Goal: Task Accomplishment & Management: Use online tool/utility

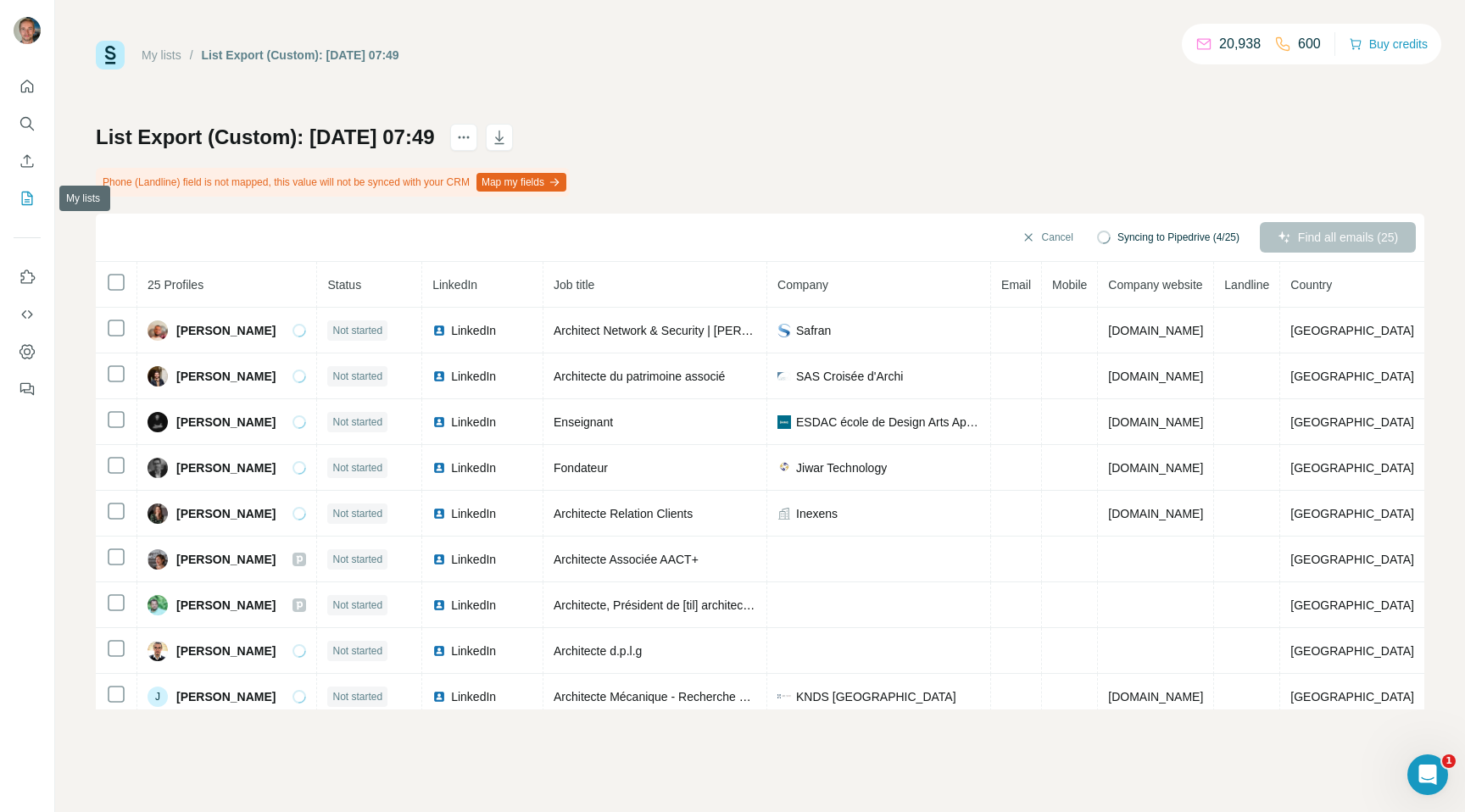
click at [32, 207] on button "My lists" at bounding box center [27, 198] width 27 height 31
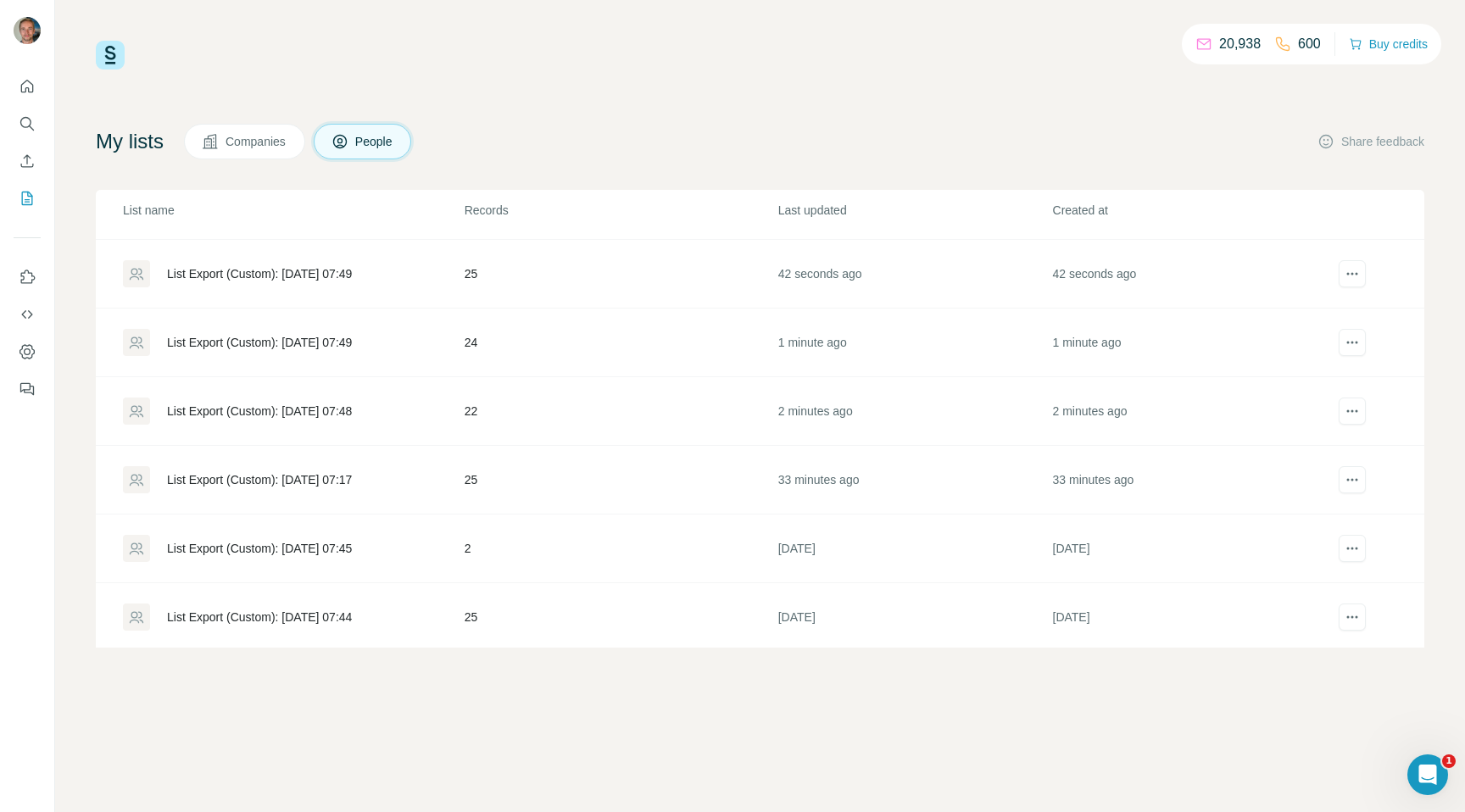
scroll to position [67, 0]
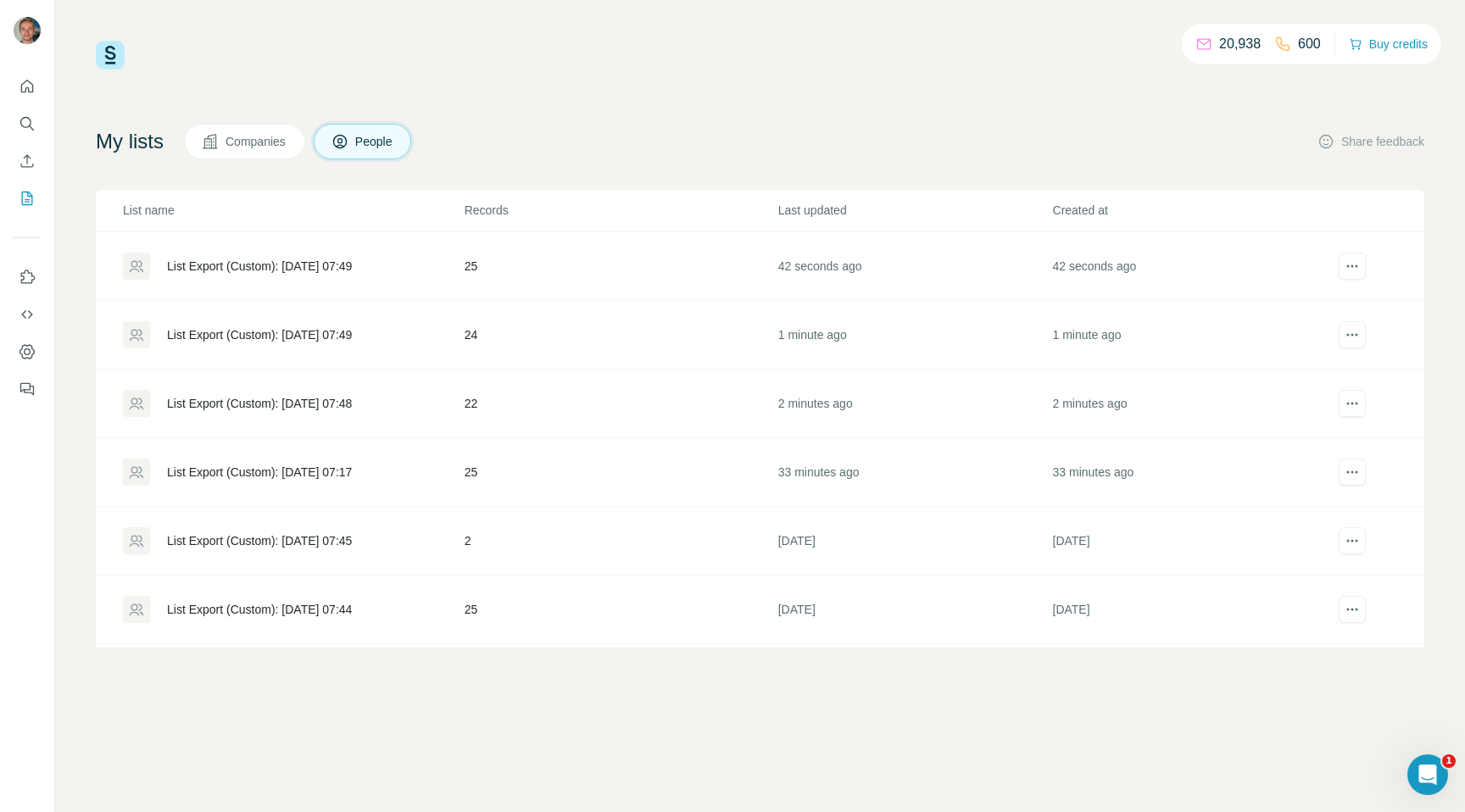
click at [406, 473] on div "List Export (Custom): [DATE] 07:17" at bounding box center [293, 472] width 340 height 27
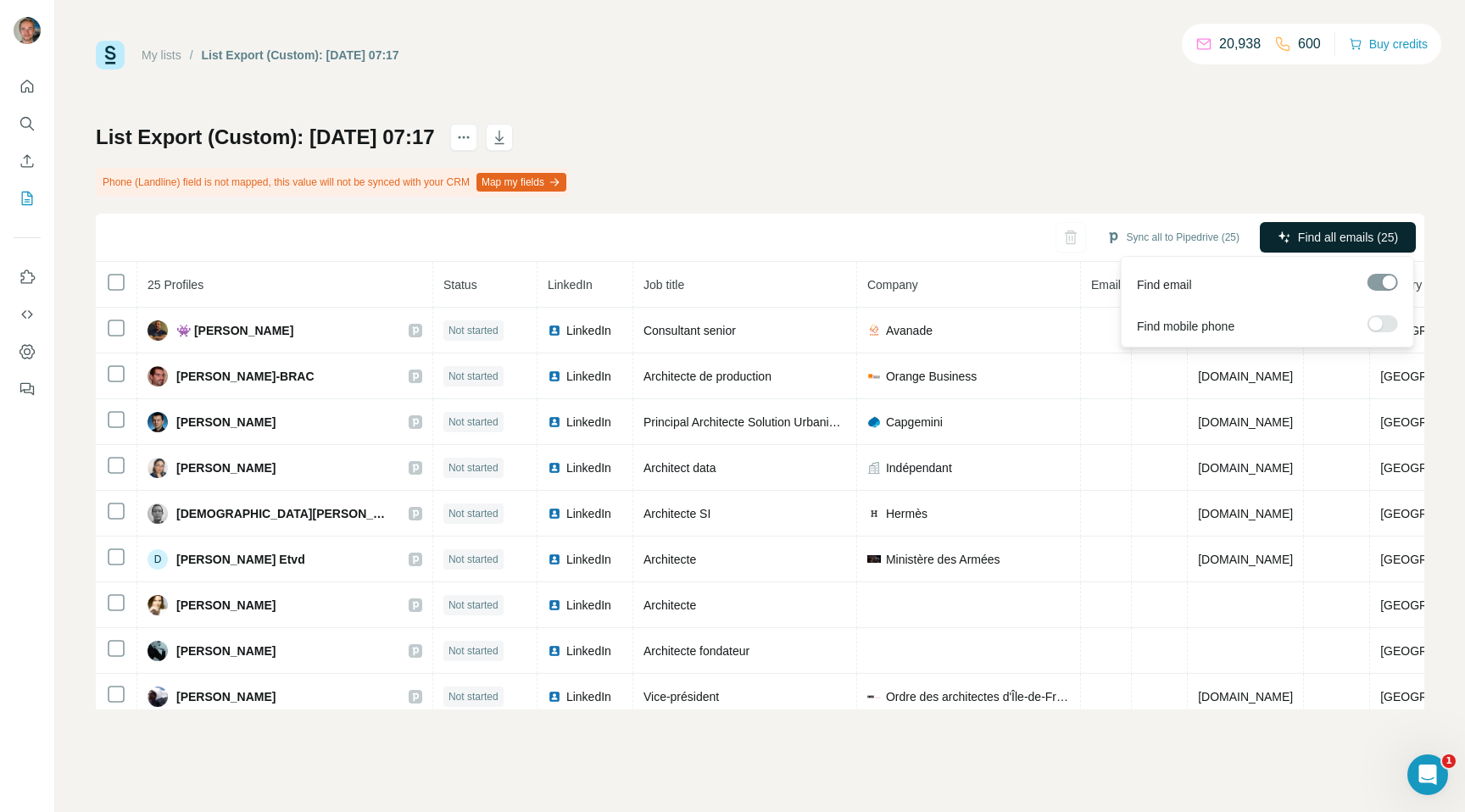
click at [1371, 239] on span "Find all emails (25)" at bounding box center [1347, 237] width 100 height 17
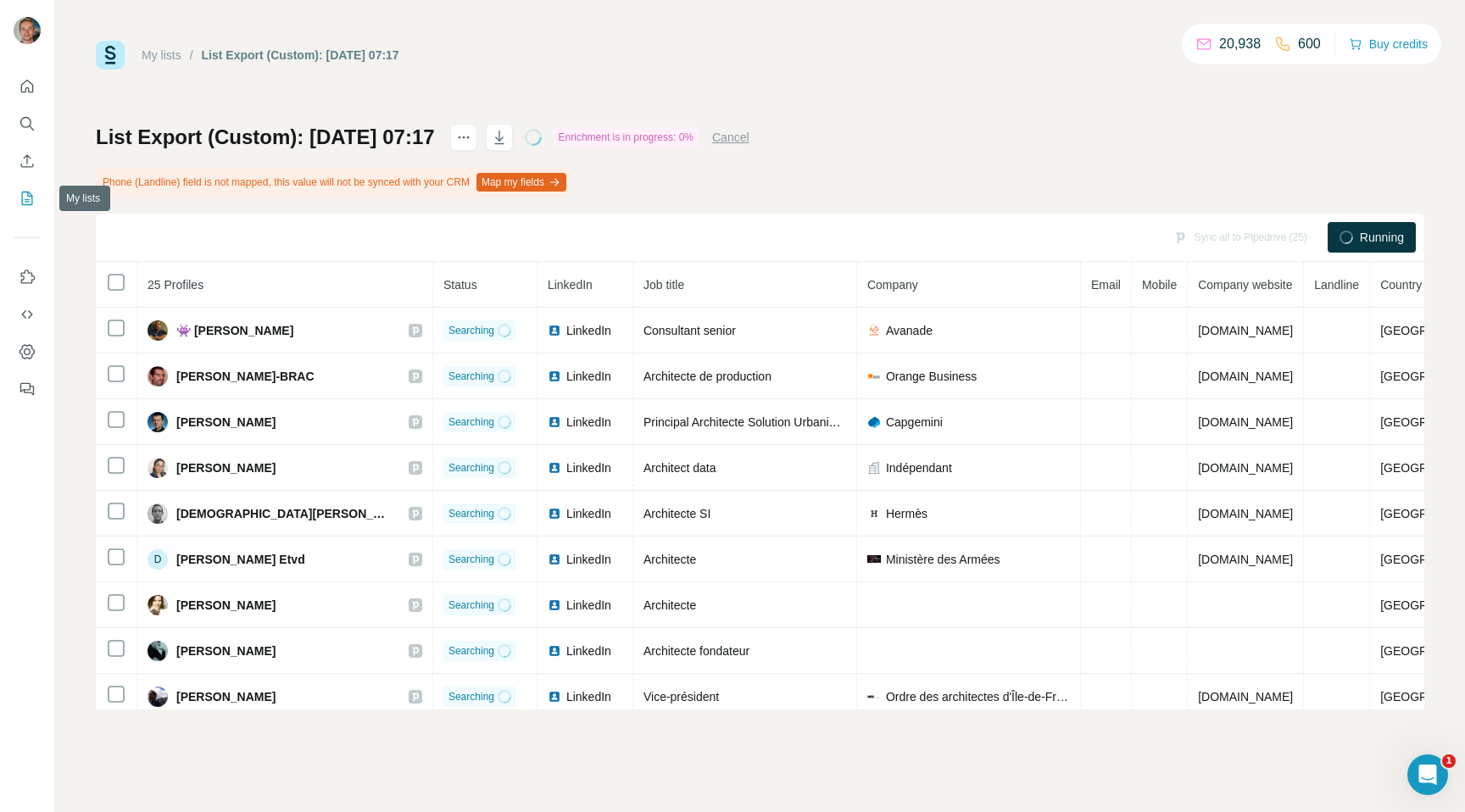
click at [25, 197] on icon "My lists" at bounding box center [27, 198] width 17 height 17
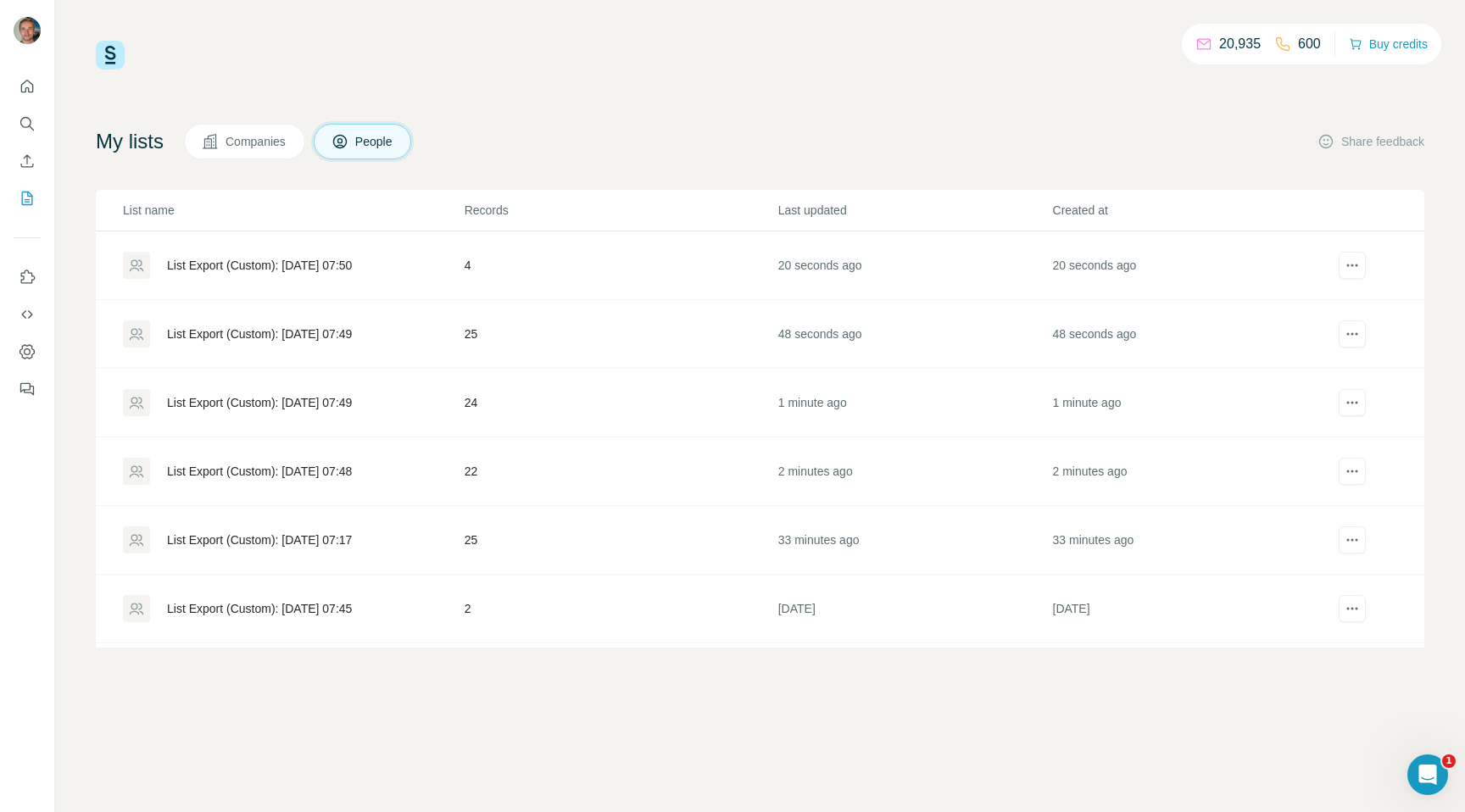
click at [326, 491] on td "List Export (Custom): [DATE] 07:48" at bounding box center [280, 471] width 368 height 68
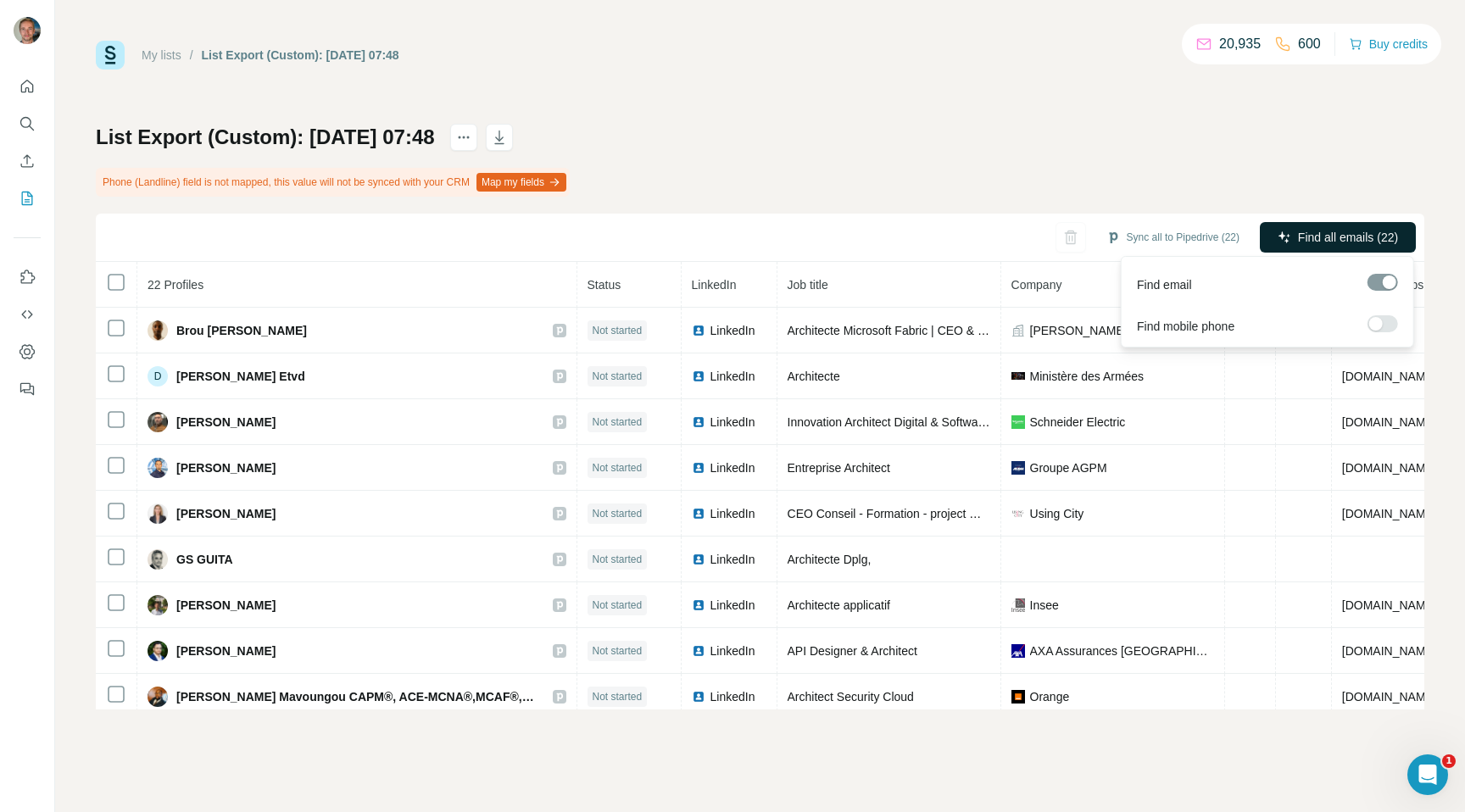
click at [1298, 233] on span "Find all emails (22)" at bounding box center [1347, 237] width 100 height 17
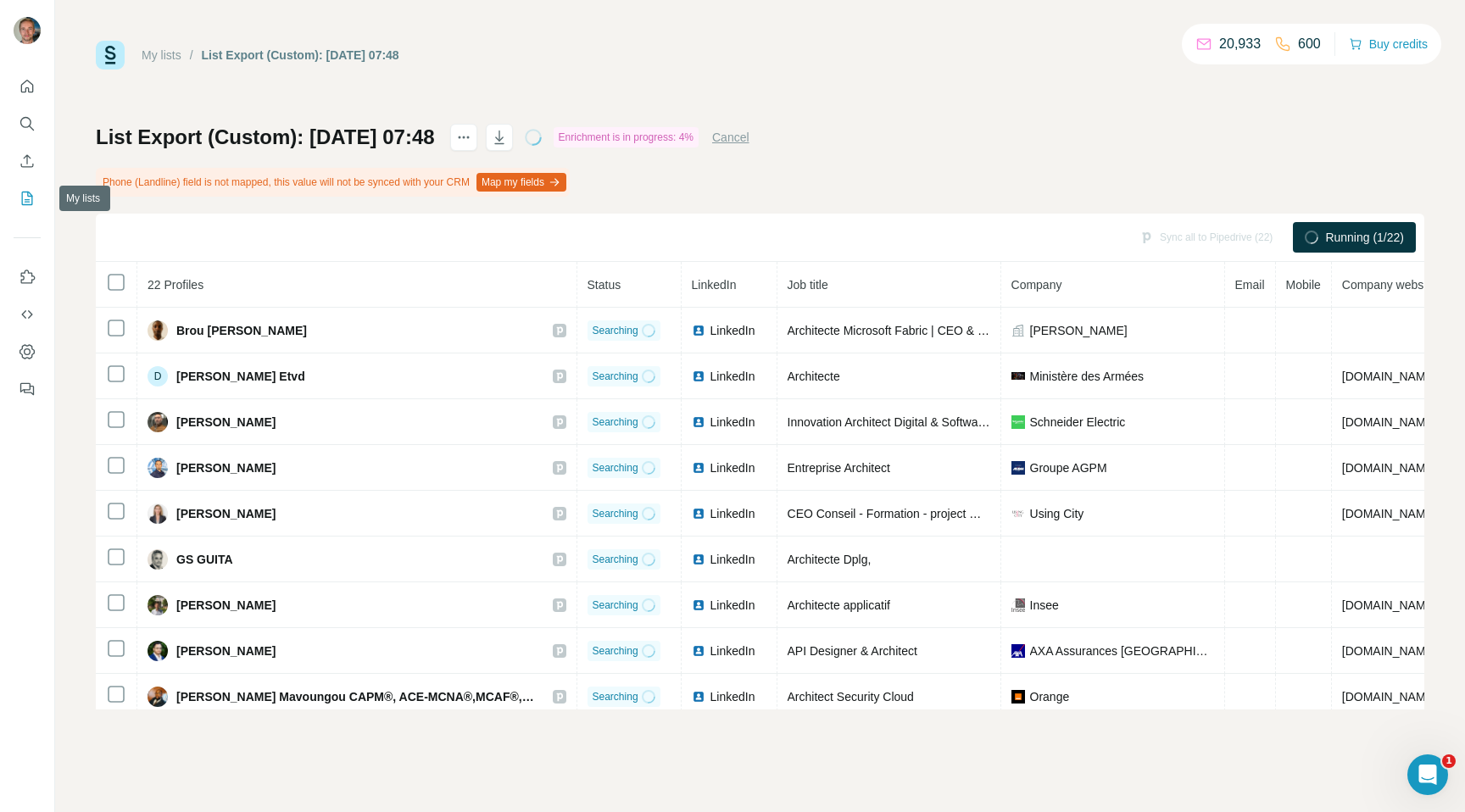
click at [24, 198] on icon "My lists" at bounding box center [27, 198] width 17 height 17
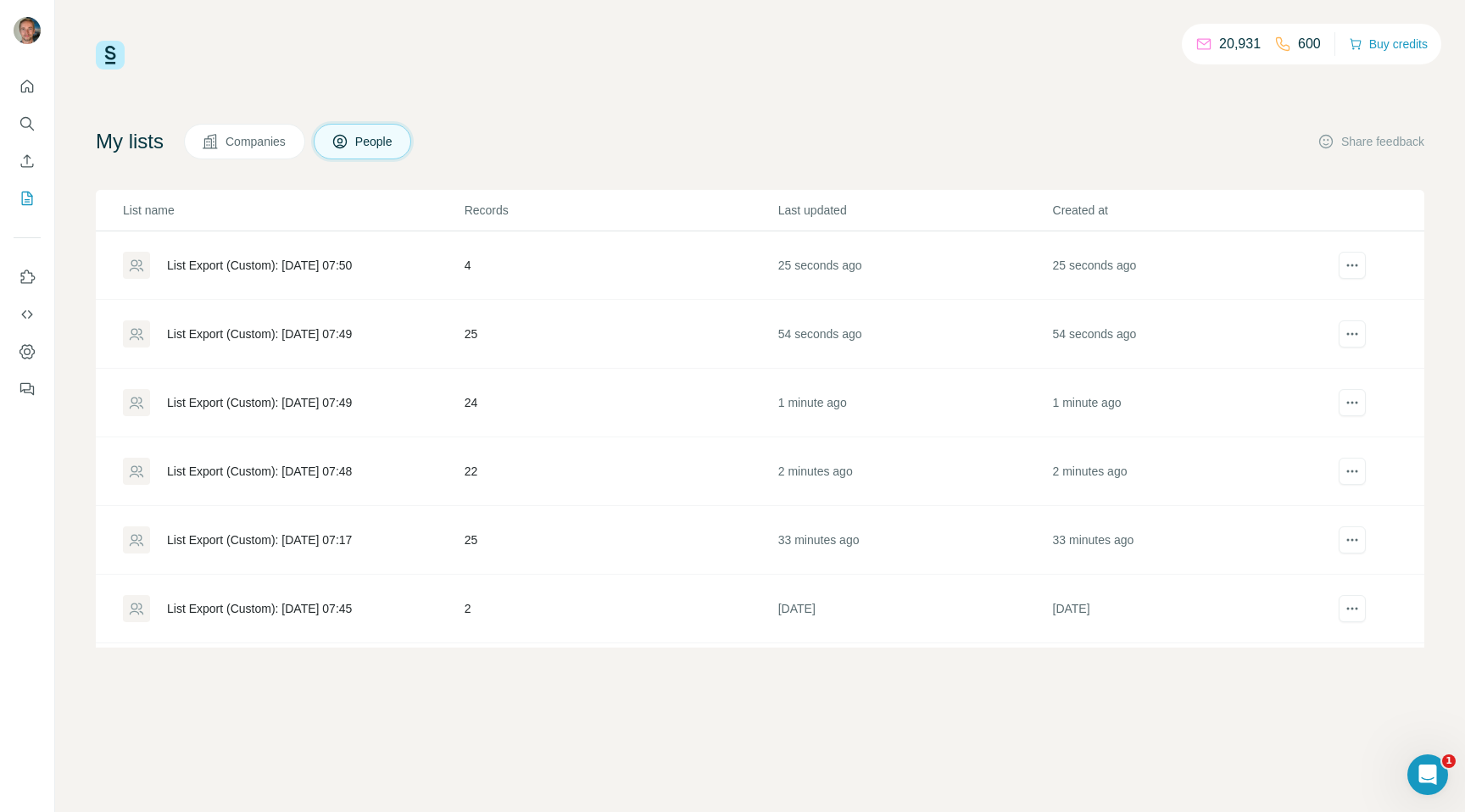
click at [271, 394] on div "List Export (Custom): [DATE] 07:49" at bounding box center [259, 403] width 185 height 17
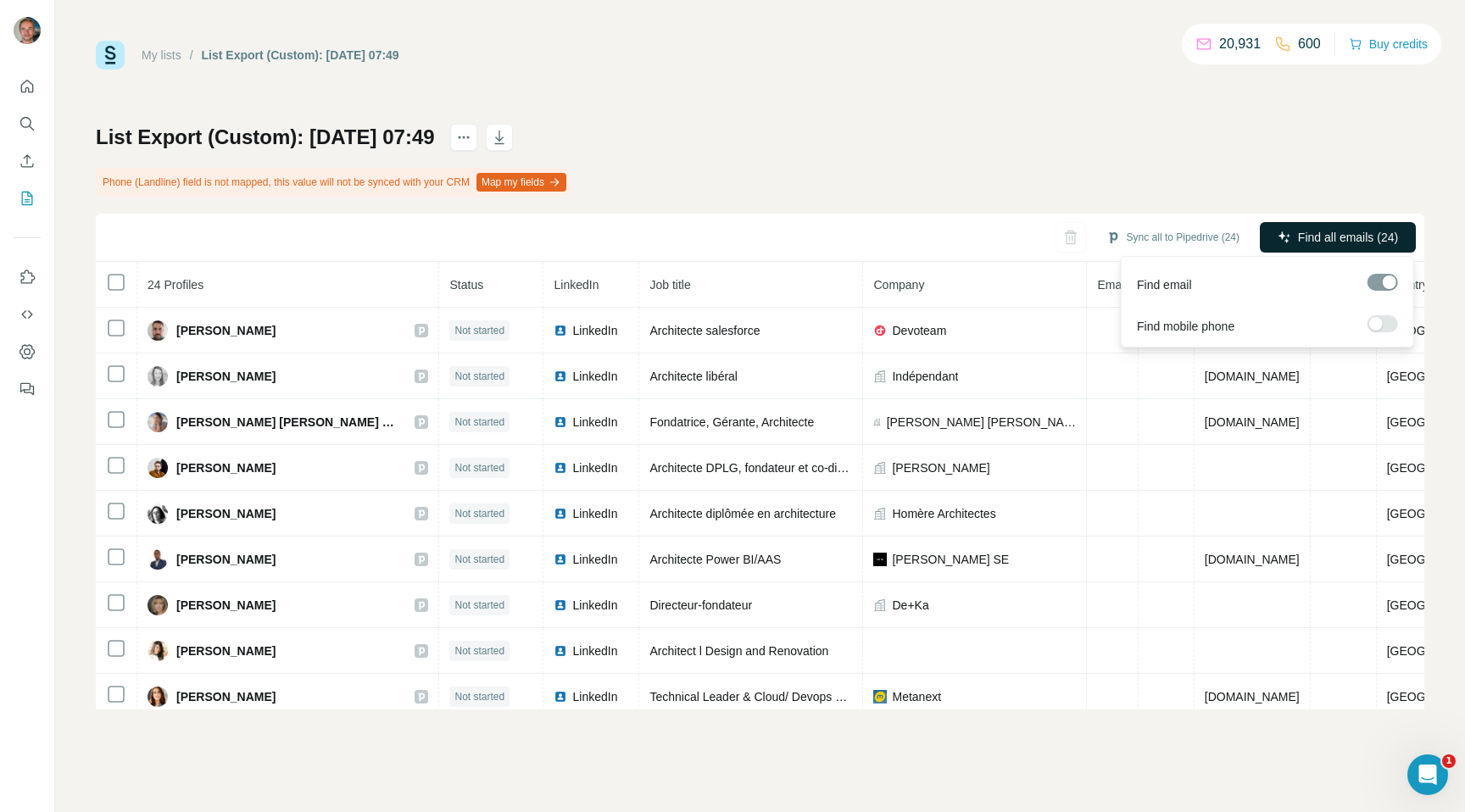
click at [1282, 234] on icon "button" at bounding box center [1284, 237] width 13 height 13
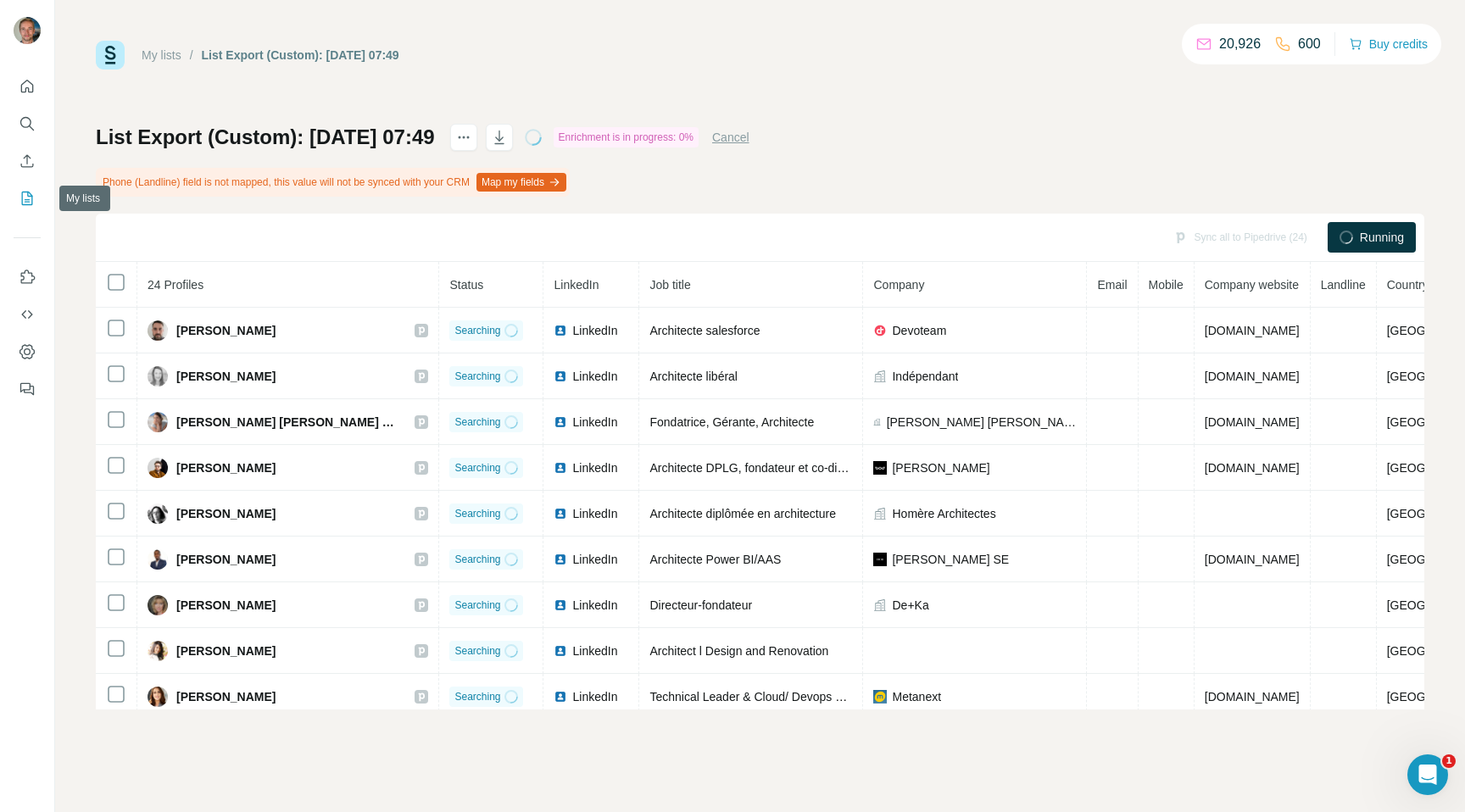
click at [40, 208] on button "My lists" at bounding box center [27, 198] width 27 height 31
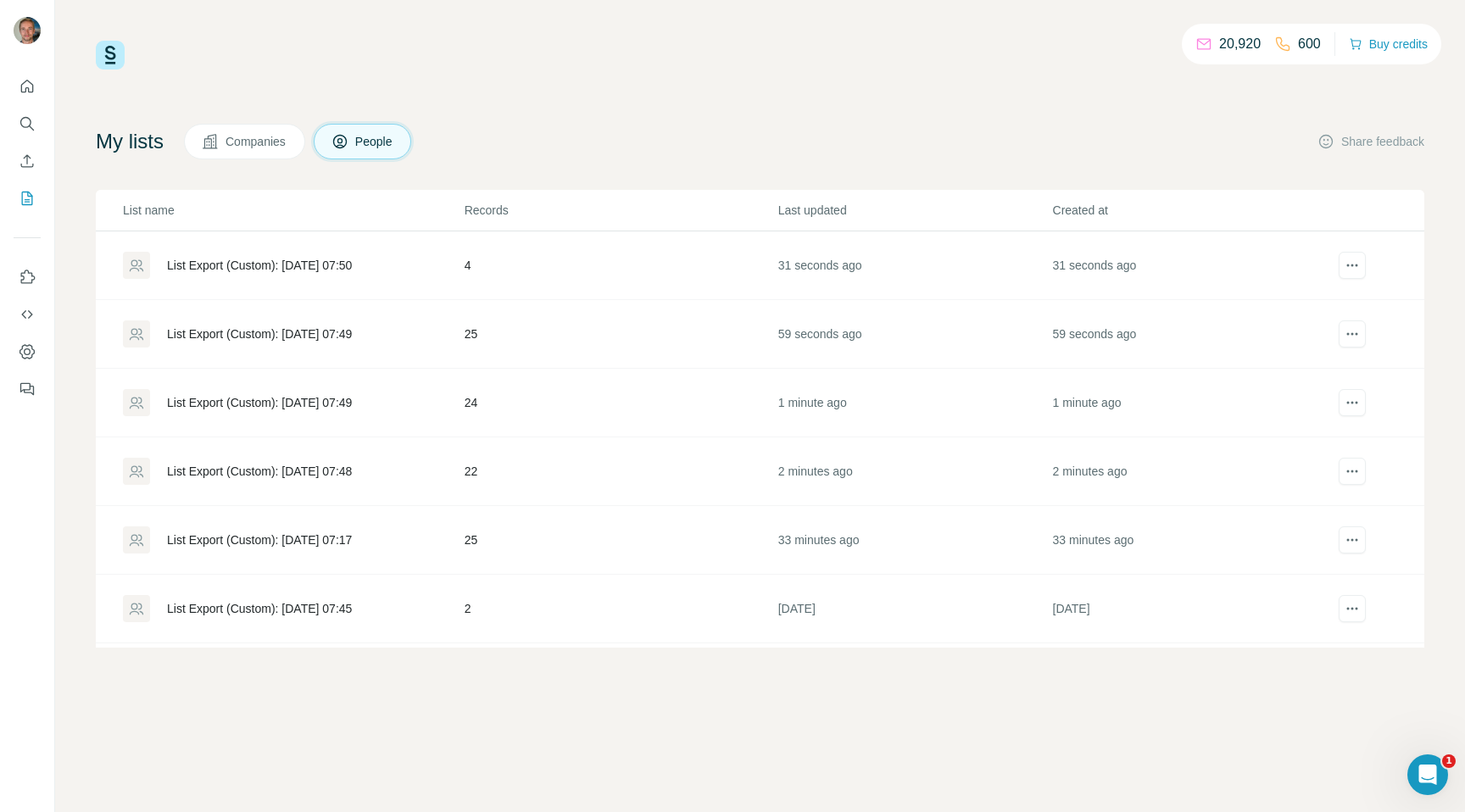
click at [256, 334] on div "List Export (Custom): [DATE] 07:49" at bounding box center [259, 334] width 185 height 17
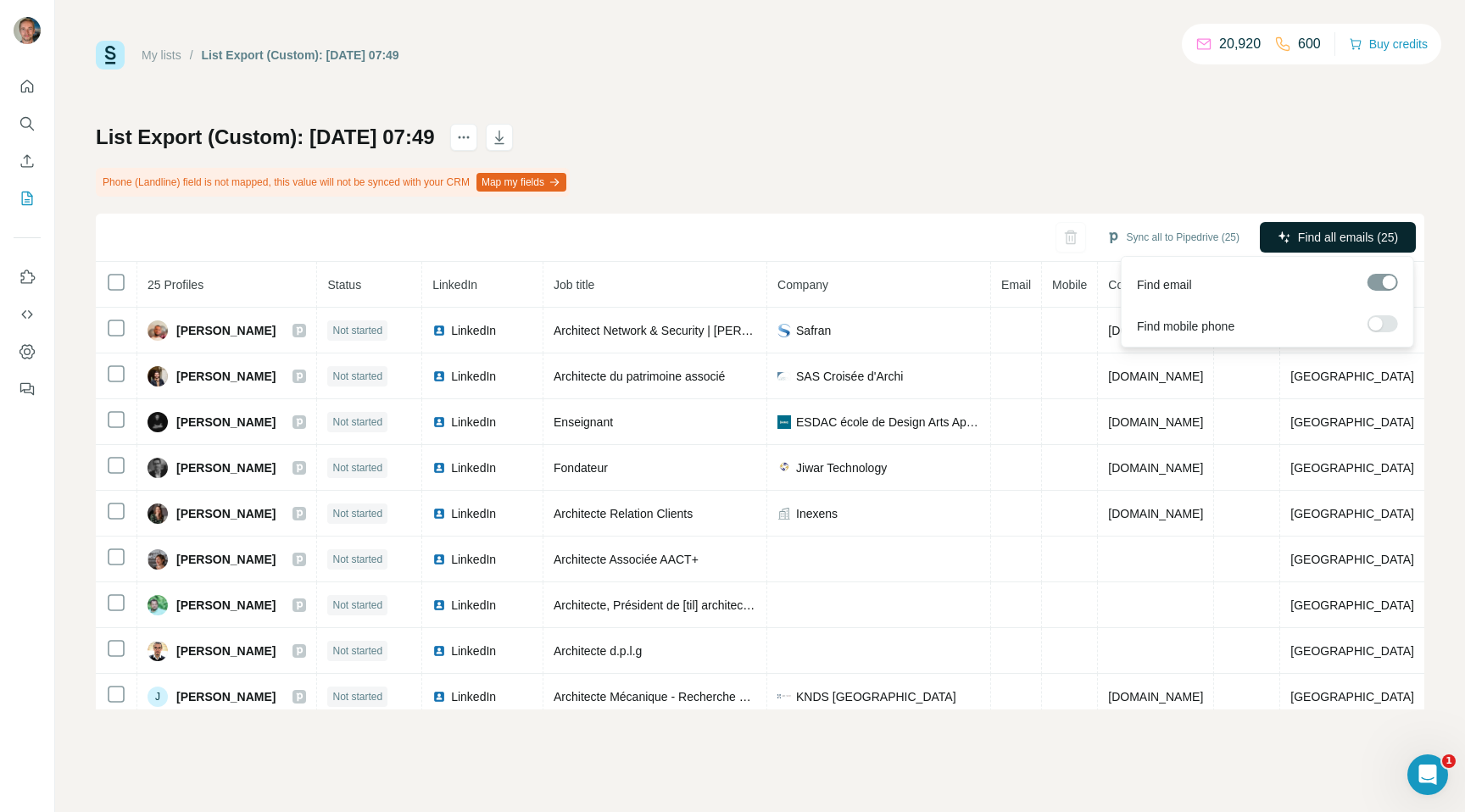
click at [1390, 239] on span "Find all emails (25)" at bounding box center [1347, 237] width 100 height 17
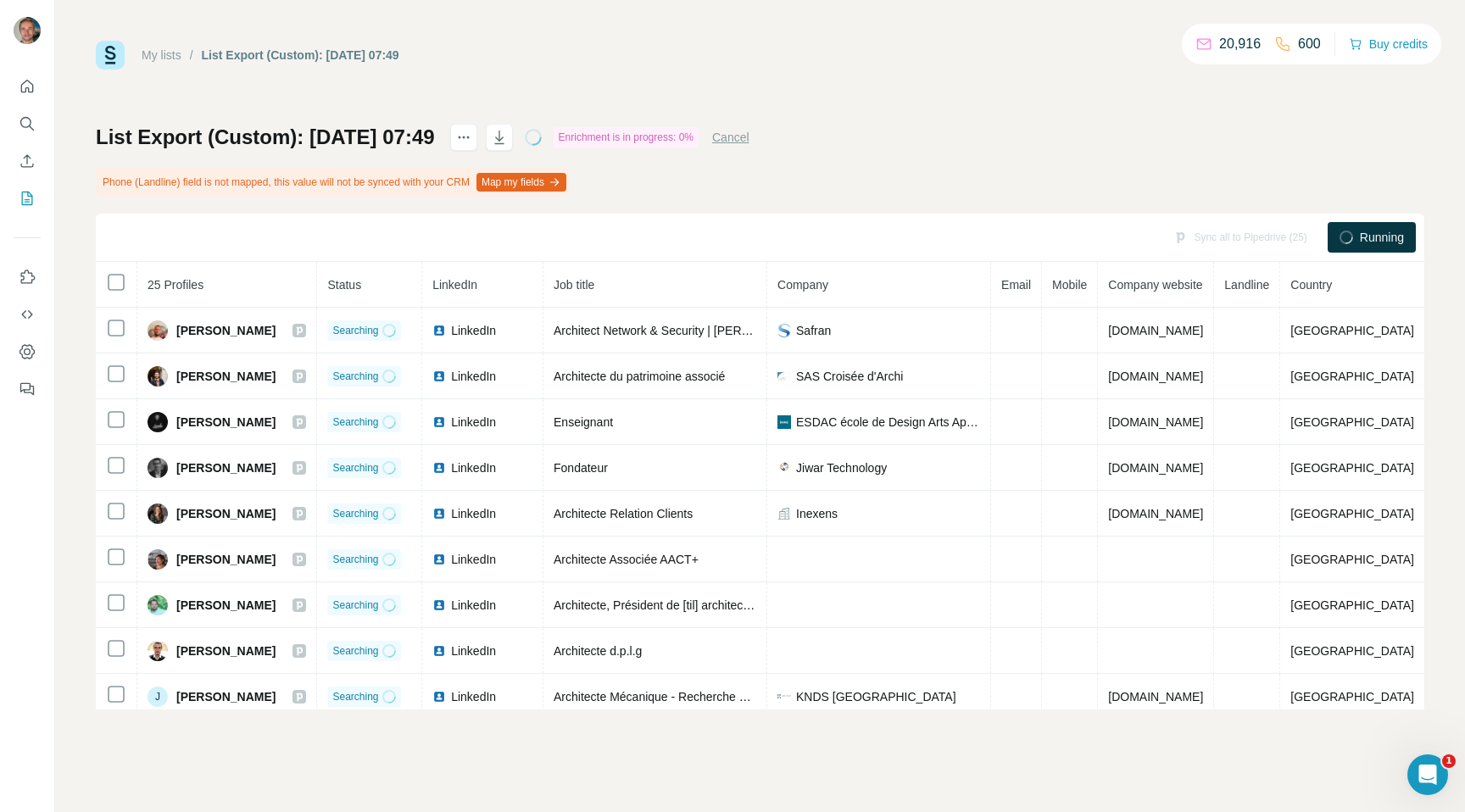
click at [33, 202] on icon "My lists" at bounding box center [27, 198] width 17 height 17
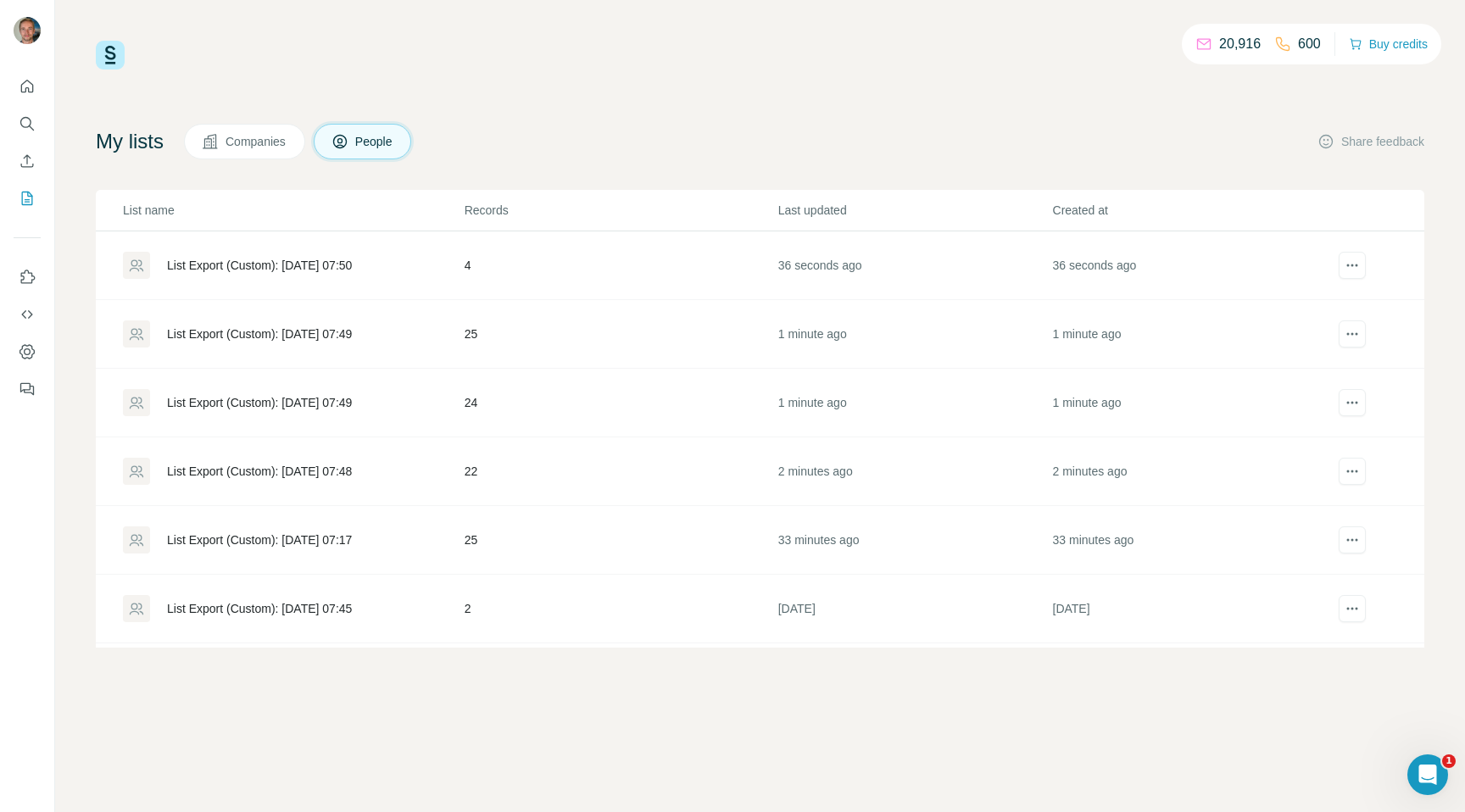
click at [196, 261] on div "List Export (Custom): [DATE] 07:50" at bounding box center [259, 265] width 185 height 17
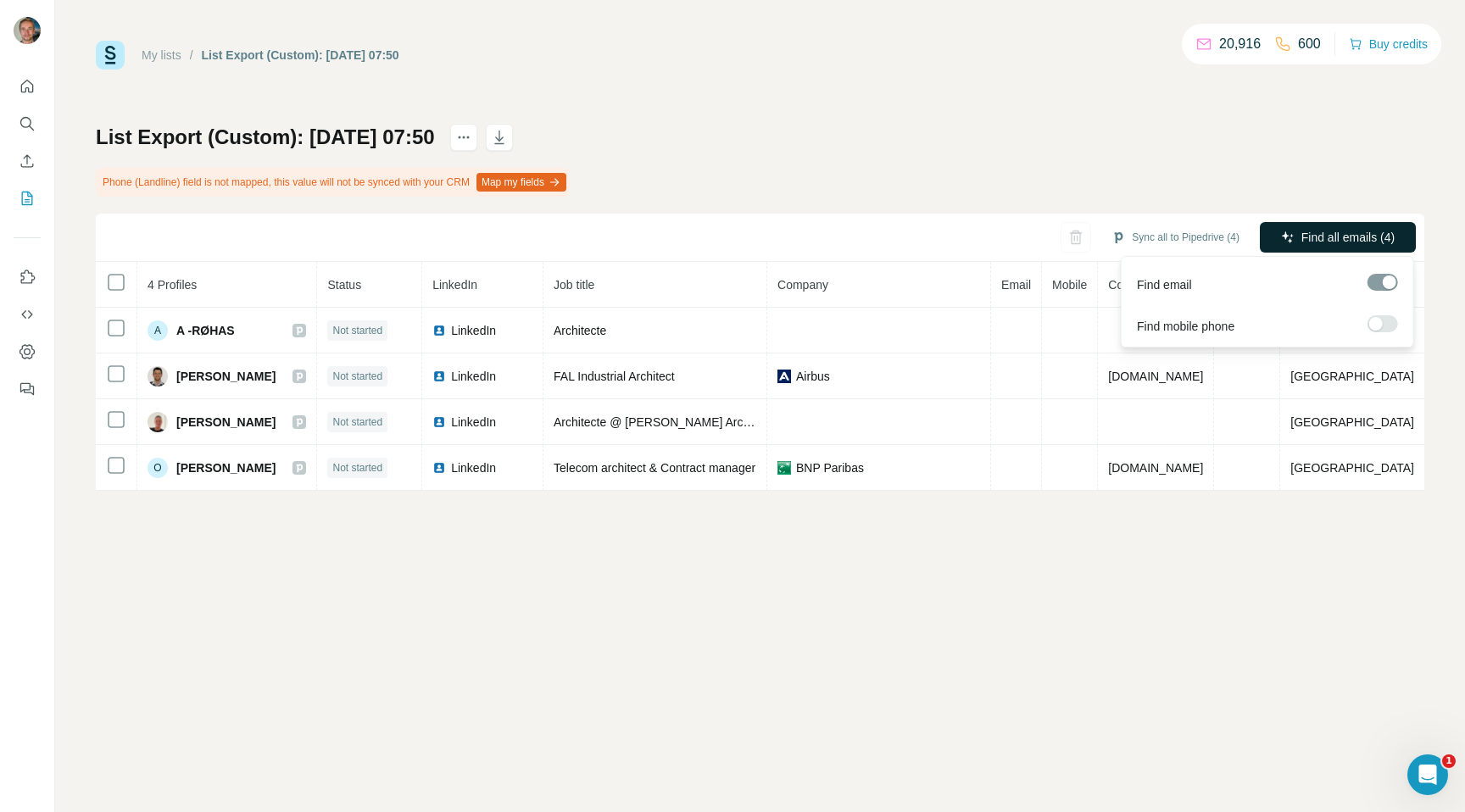
click at [1320, 243] on span "Find all emails (4)" at bounding box center [1347, 237] width 93 height 17
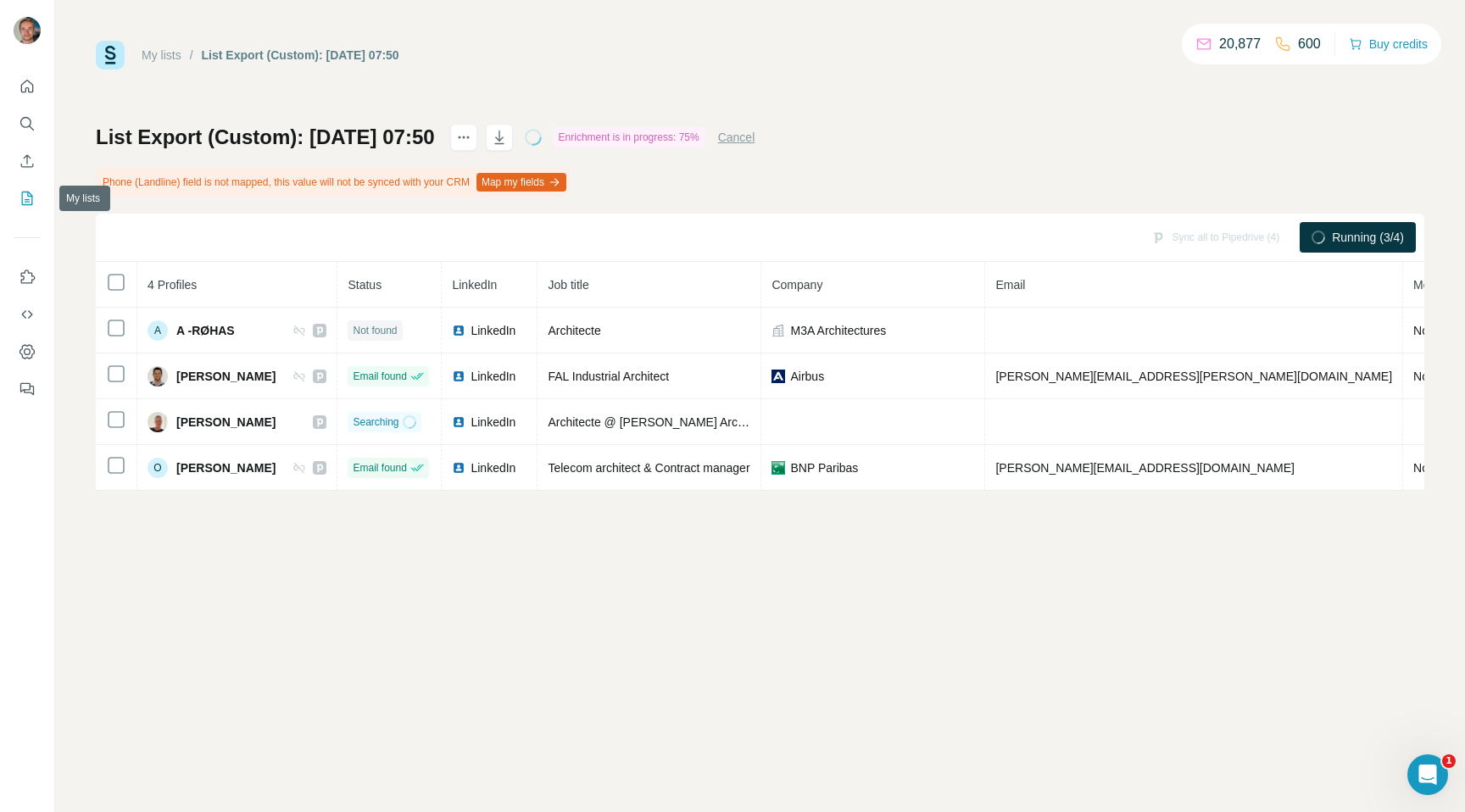
click at [24, 196] on icon "My lists" at bounding box center [27, 198] width 17 height 17
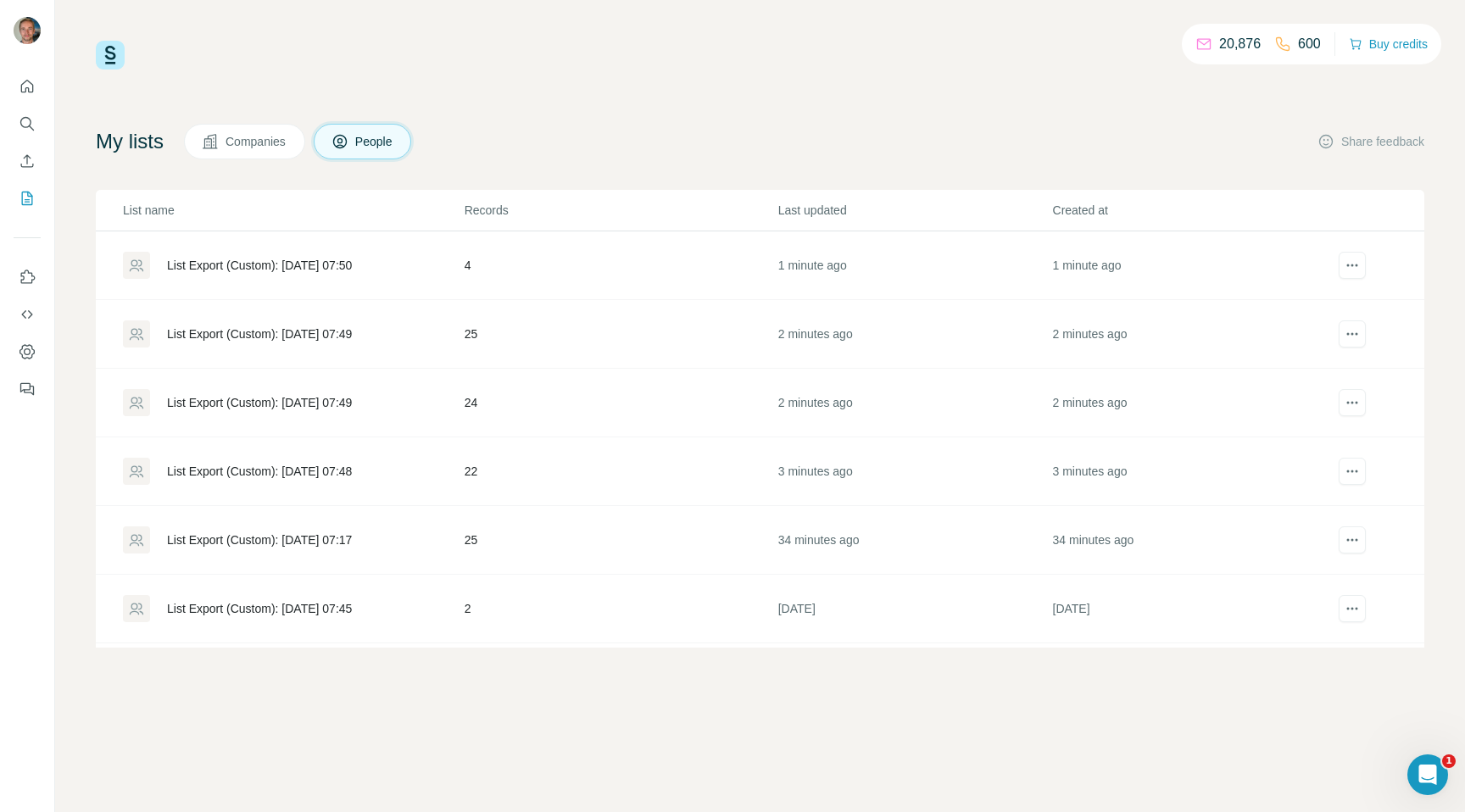
scroll to position [39, 0]
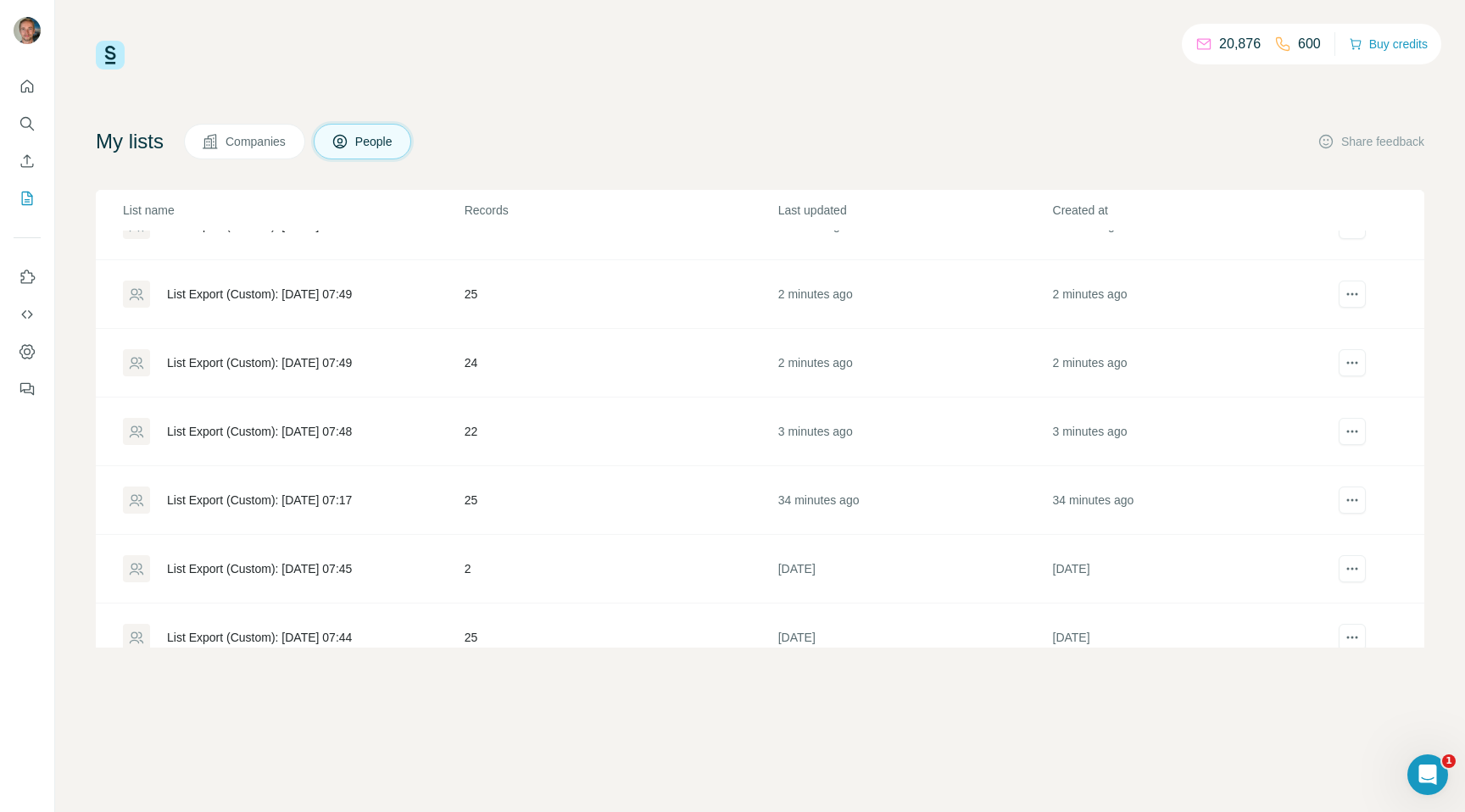
click at [352, 495] on div "List Export (Custom): [DATE] 07:17" at bounding box center [259, 500] width 185 height 17
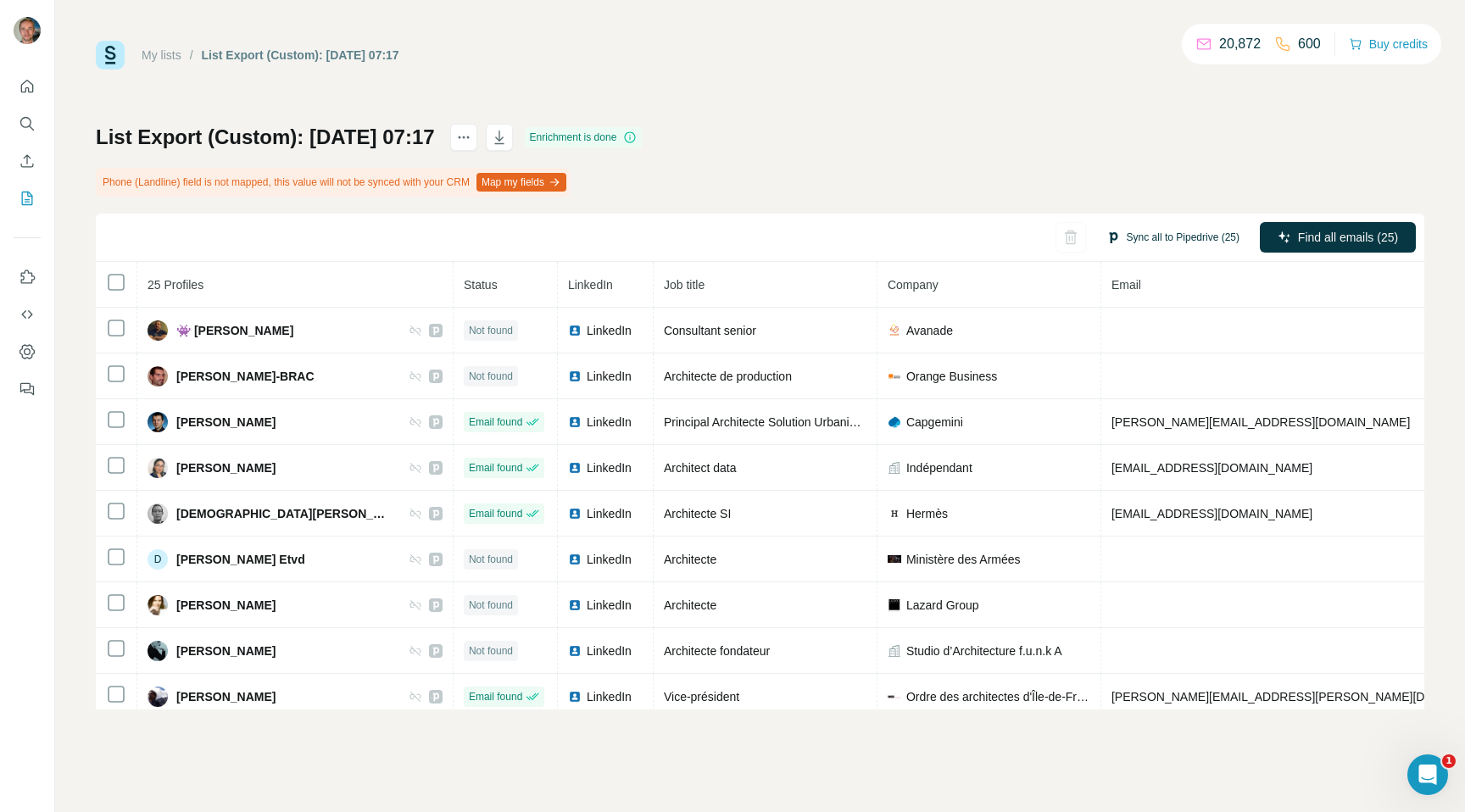
click at [1203, 239] on button "Sync all to Pipedrive (25)" at bounding box center [1172, 237] width 157 height 25
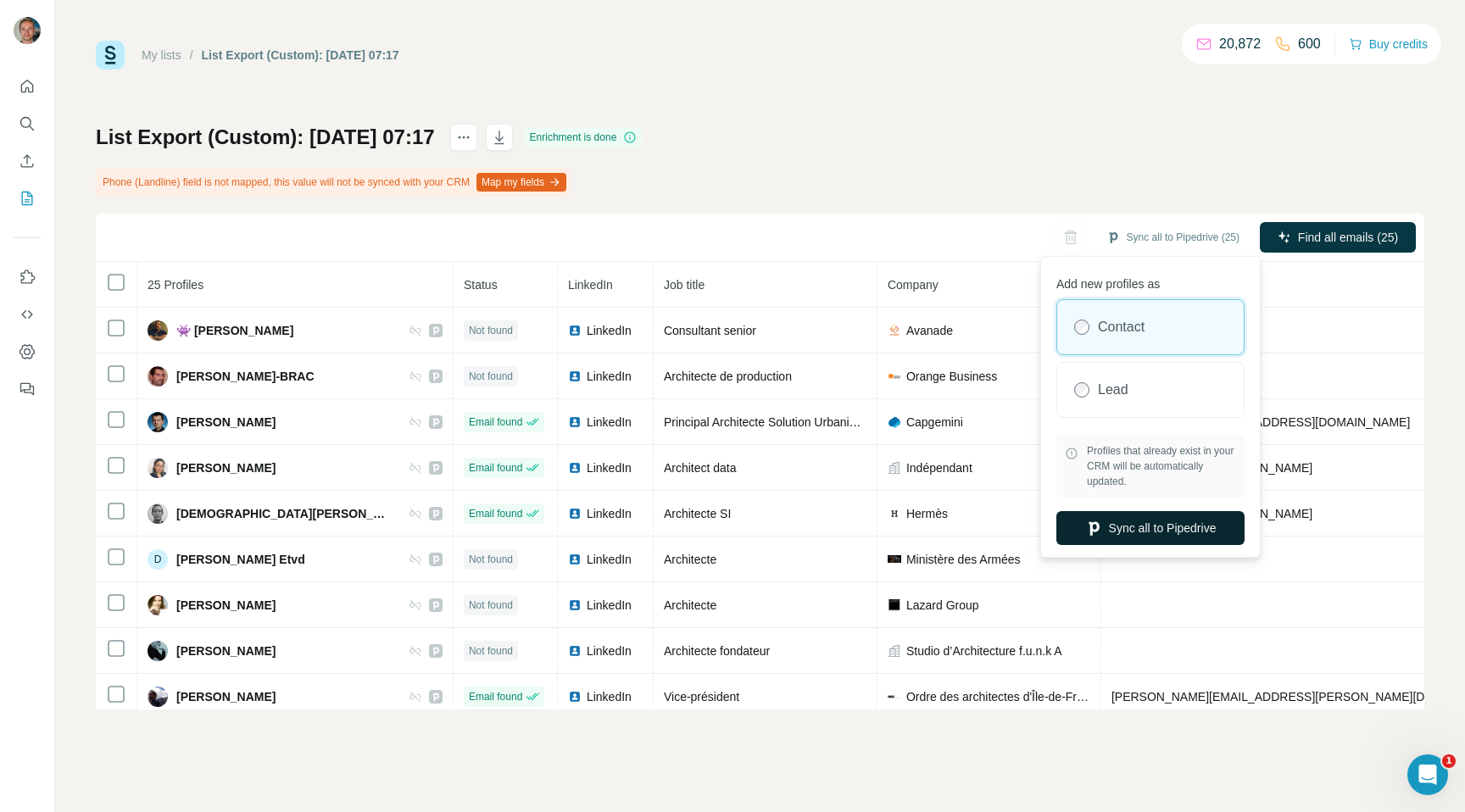
click at [1186, 533] on button "Sync all to Pipedrive" at bounding box center [1150, 527] width 188 height 34
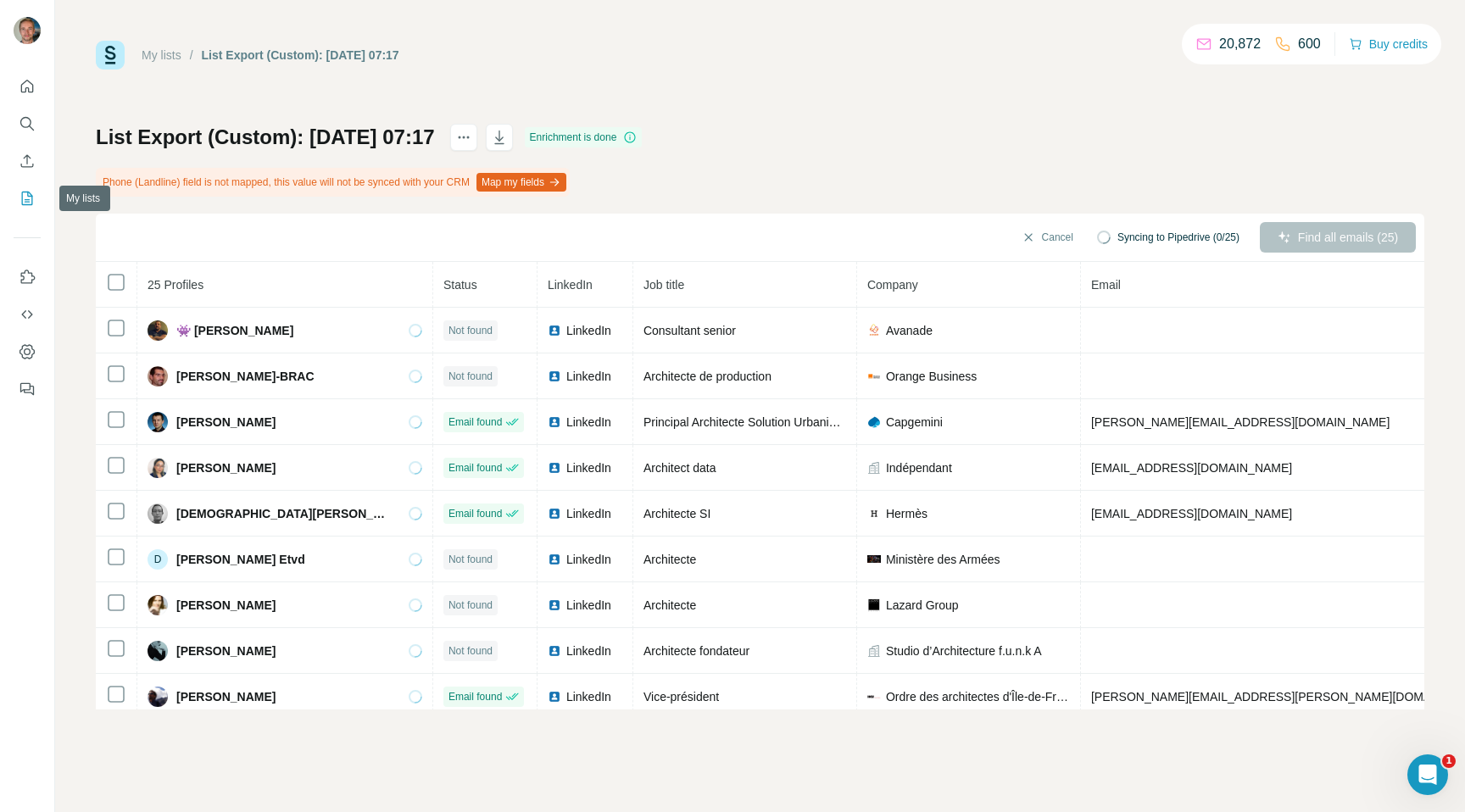
click at [31, 190] on icon "My lists" at bounding box center [27, 198] width 17 height 17
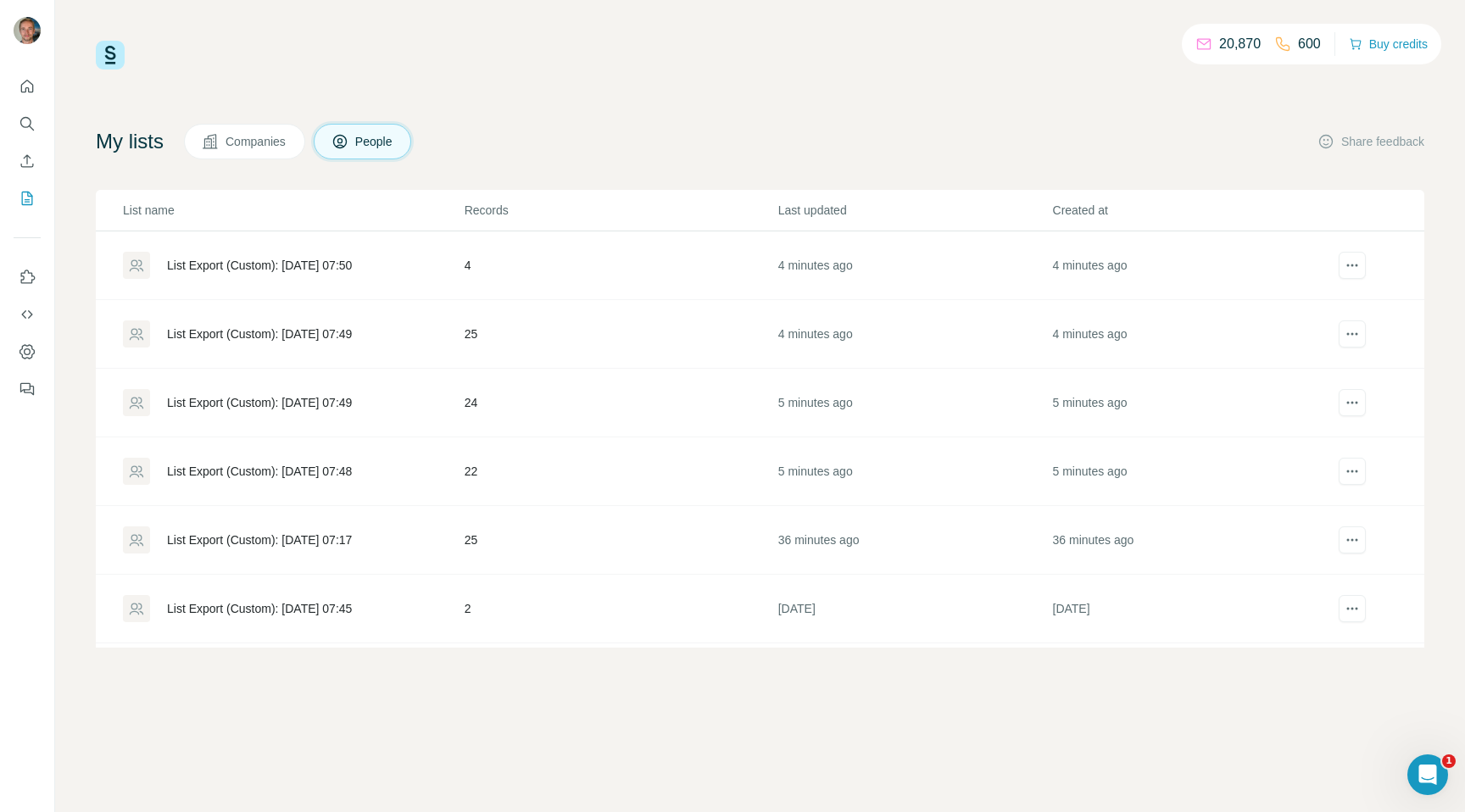
click at [352, 475] on div "List Export (Custom): [DATE] 07:48" at bounding box center [259, 471] width 185 height 17
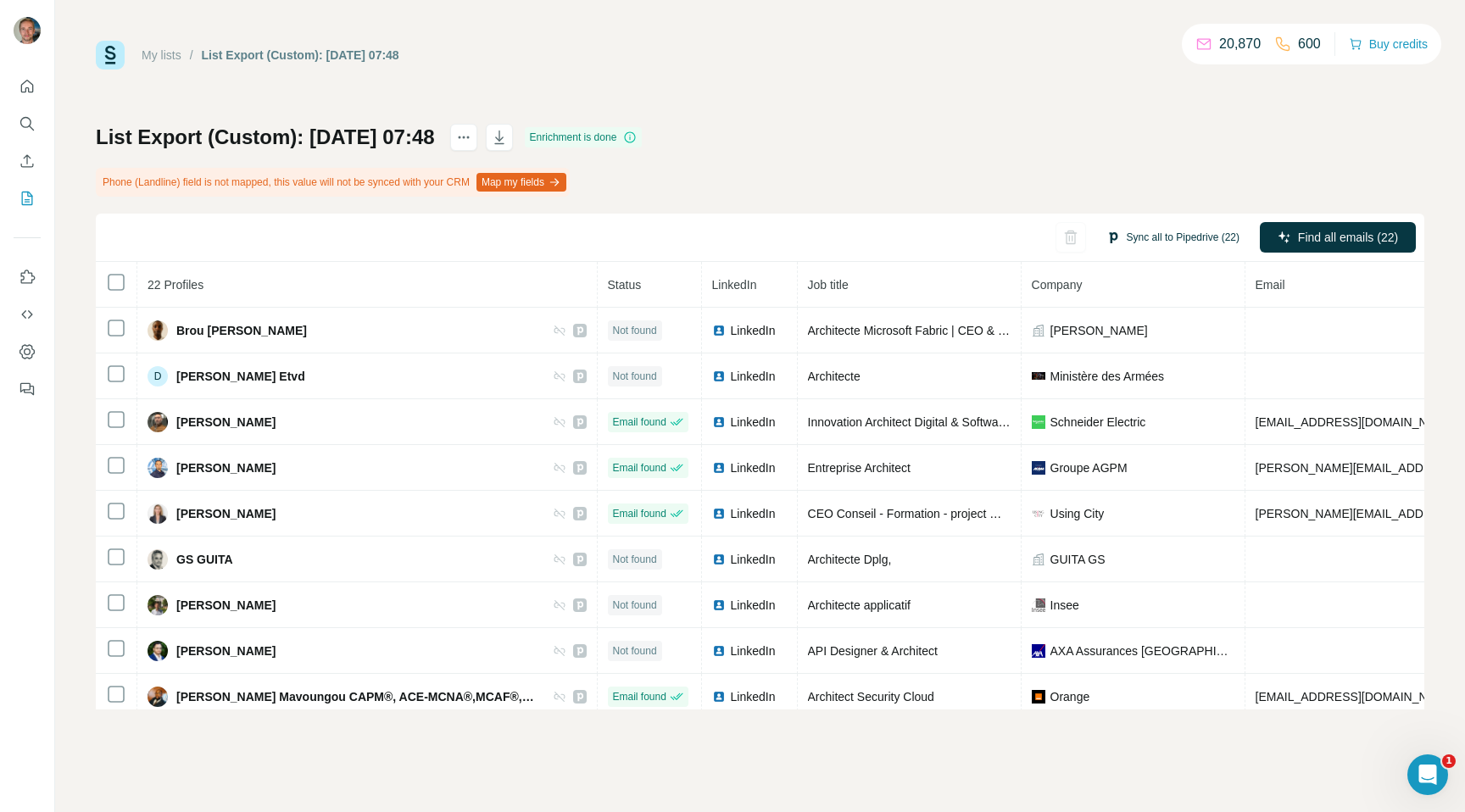
click at [1125, 245] on button "Sync all to Pipedrive (22)" at bounding box center [1172, 237] width 157 height 25
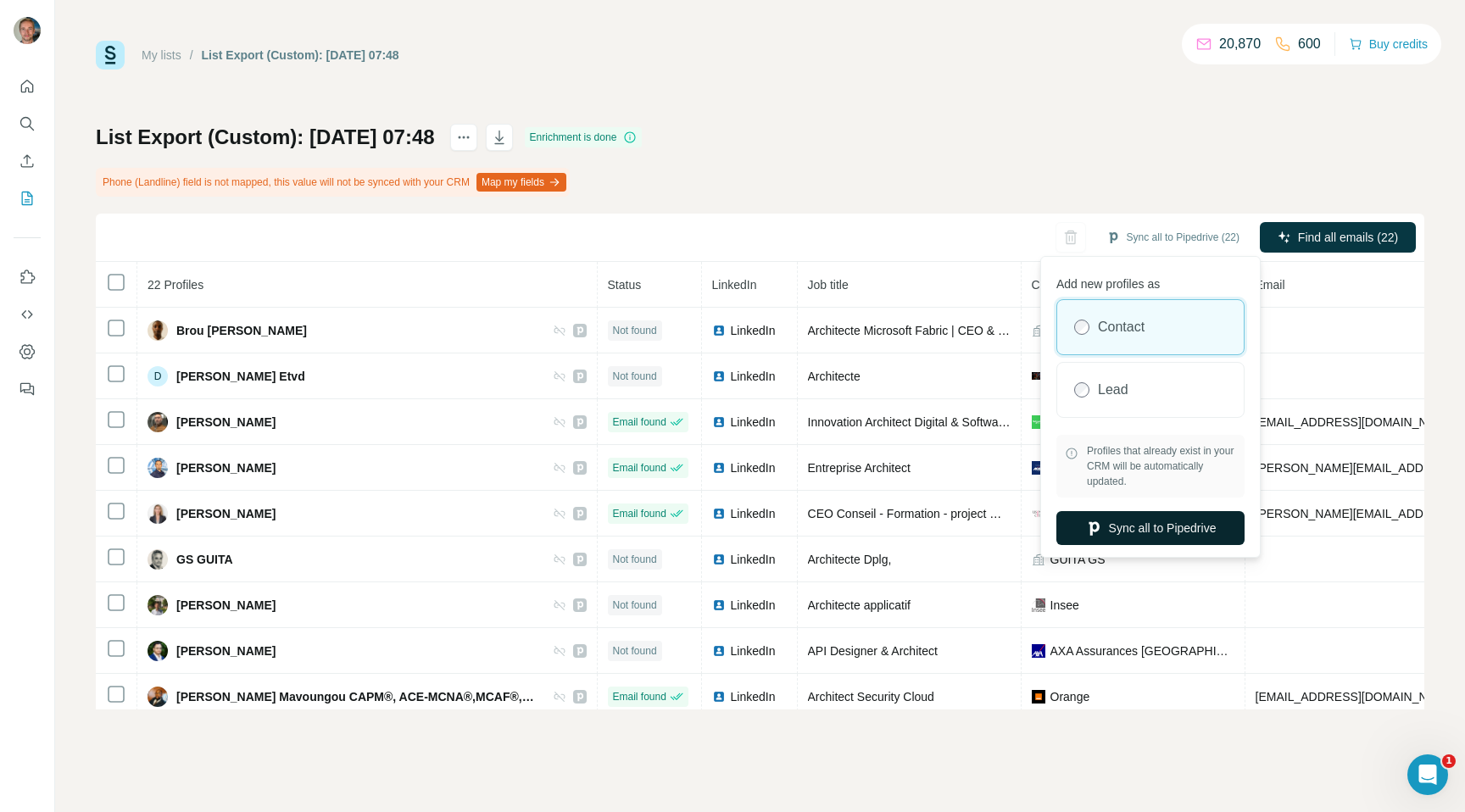
click at [1085, 531] on icon "button" at bounding box center [1094, 528] width 17 height 17
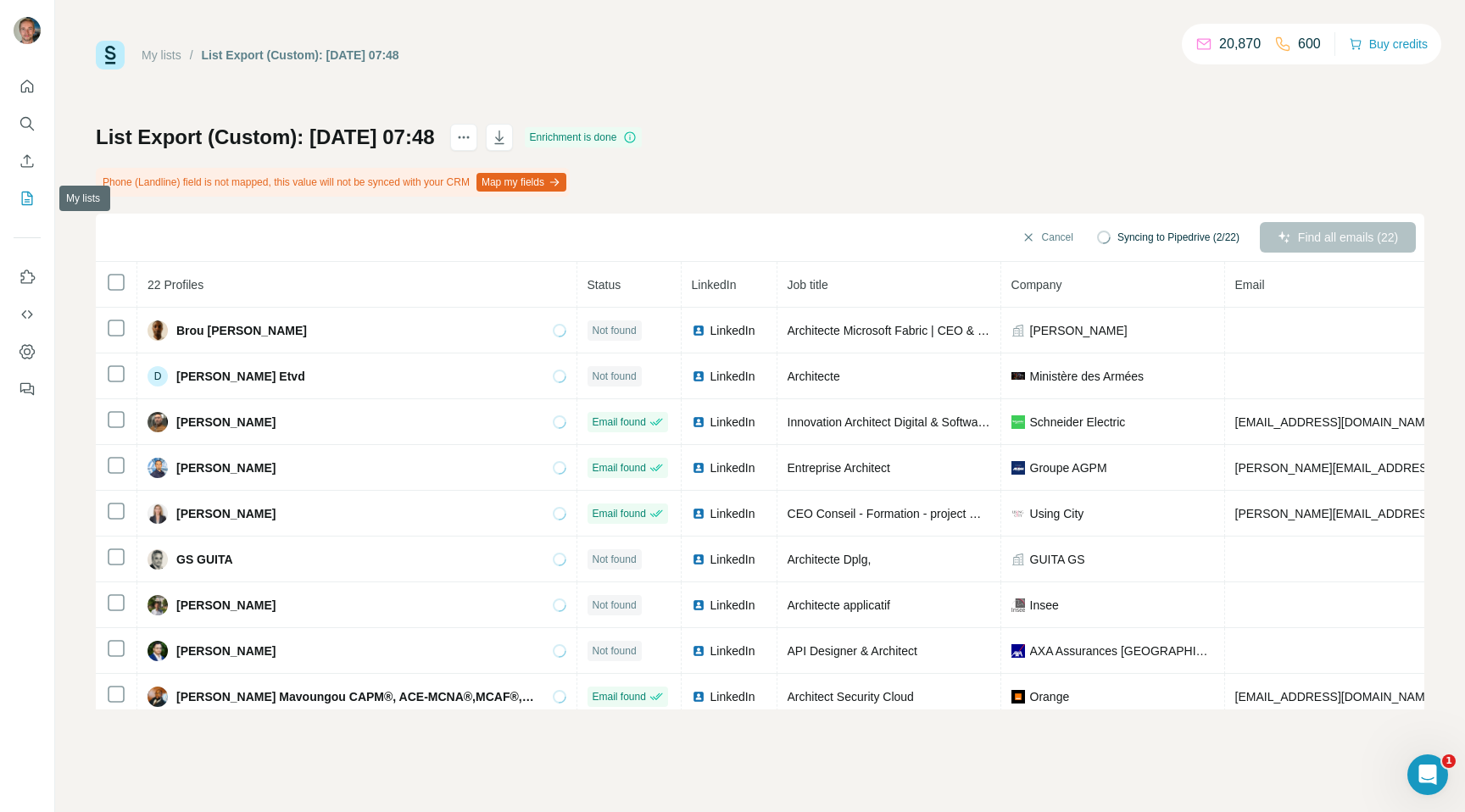
click at [35, 194] on icon "My lists" at bounding box center [27, 198] width 17 height 17
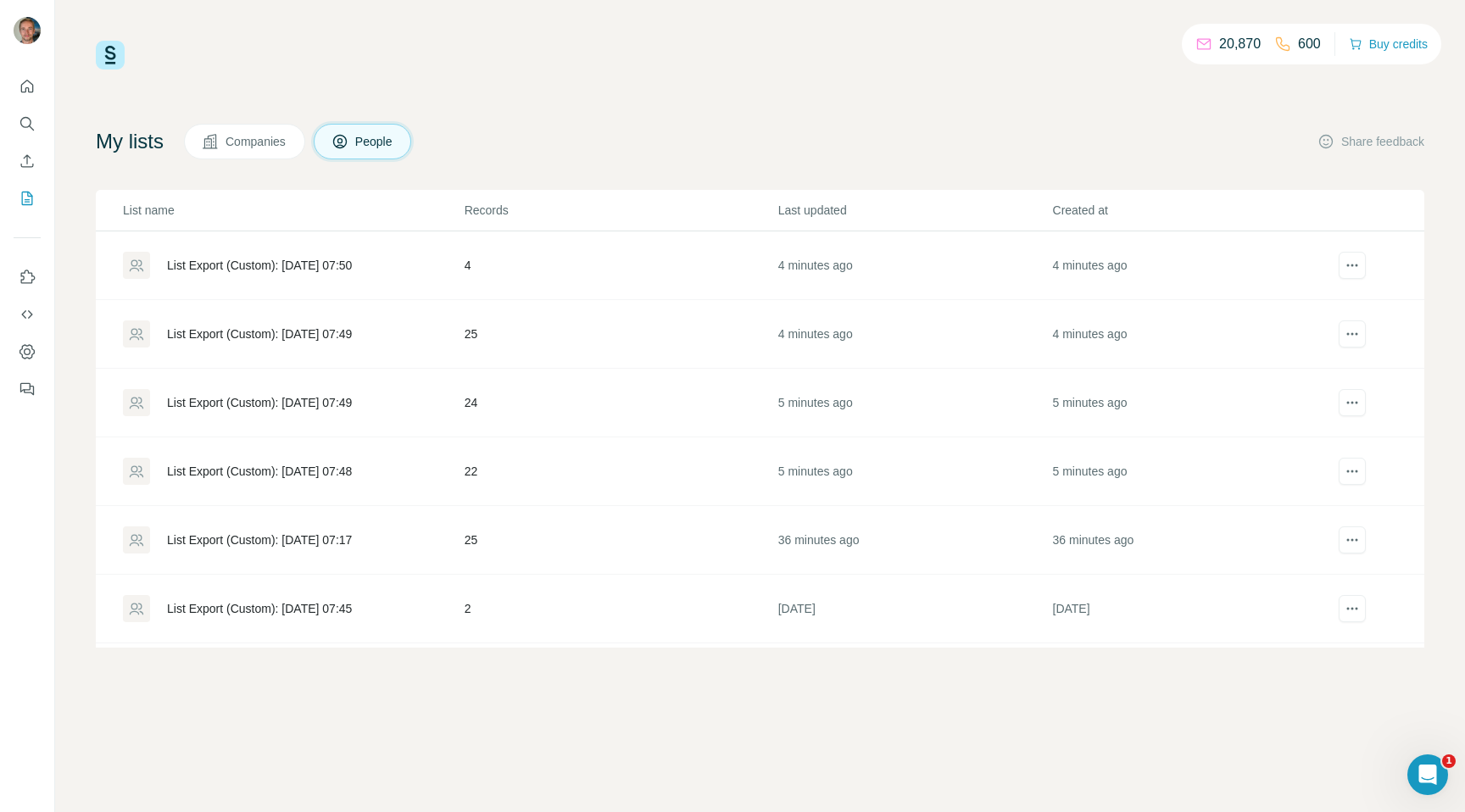
click at [305, 402] on div "List Export (Custom): [DATE] 07:49" at bounding box center [259, 403] width 185 height 17
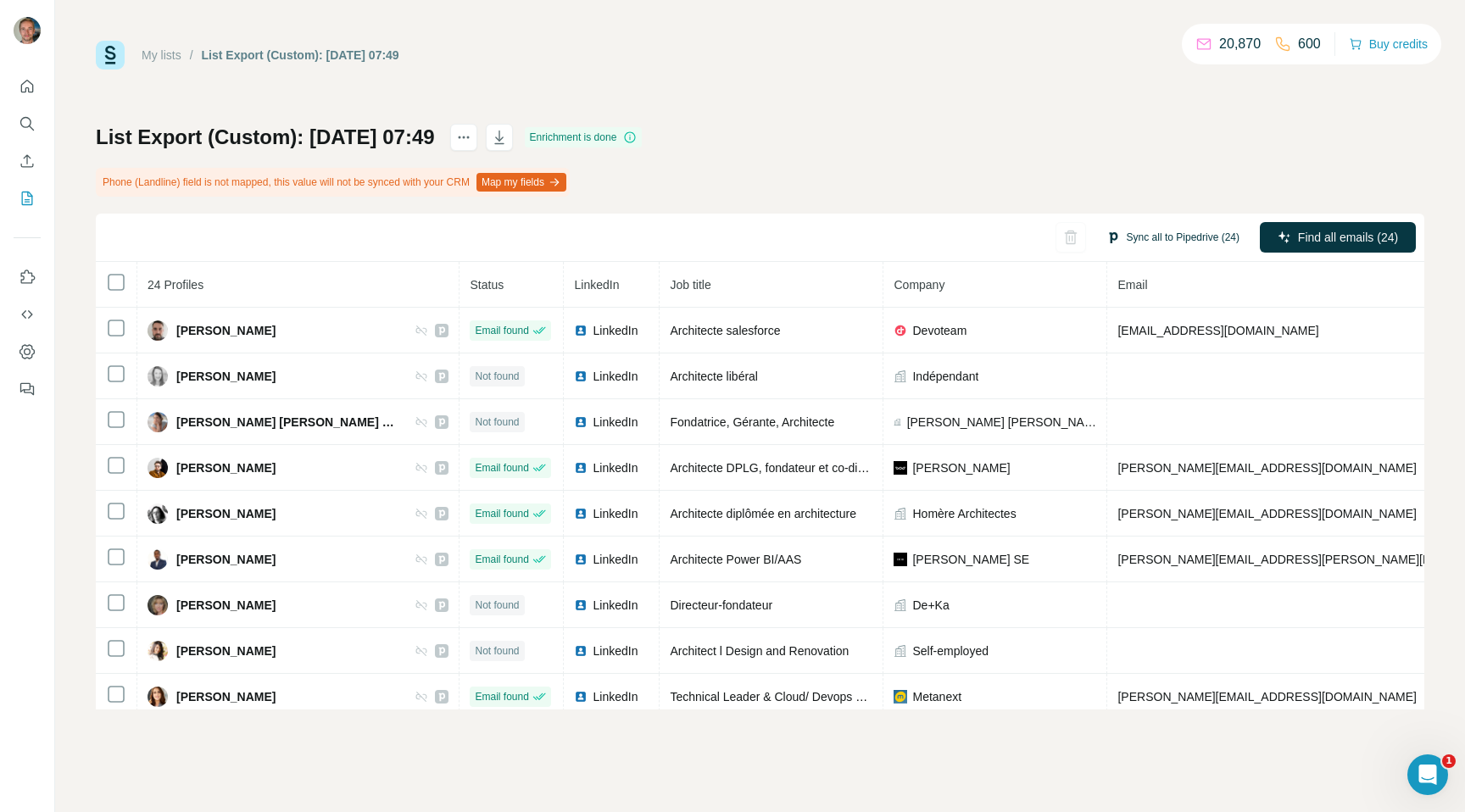
click at [1185, 233] on button "Sync all to Pipedrive (24)" at bounding box center [1172, 237] width 157 height 25
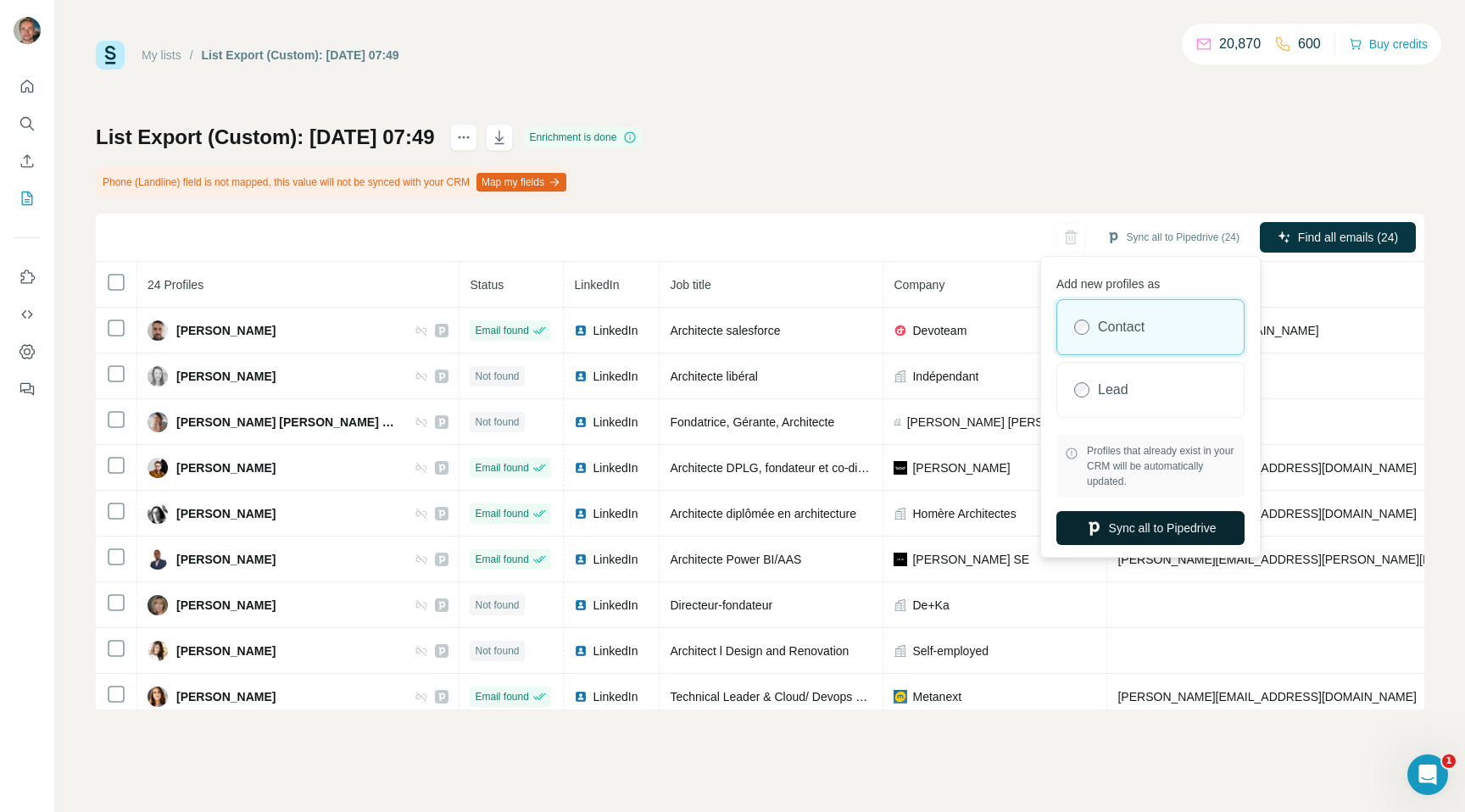
click at [1135, 521] on button "Sync all to Pipedrive" at bounding box center [1150, 527] width 188 height 34
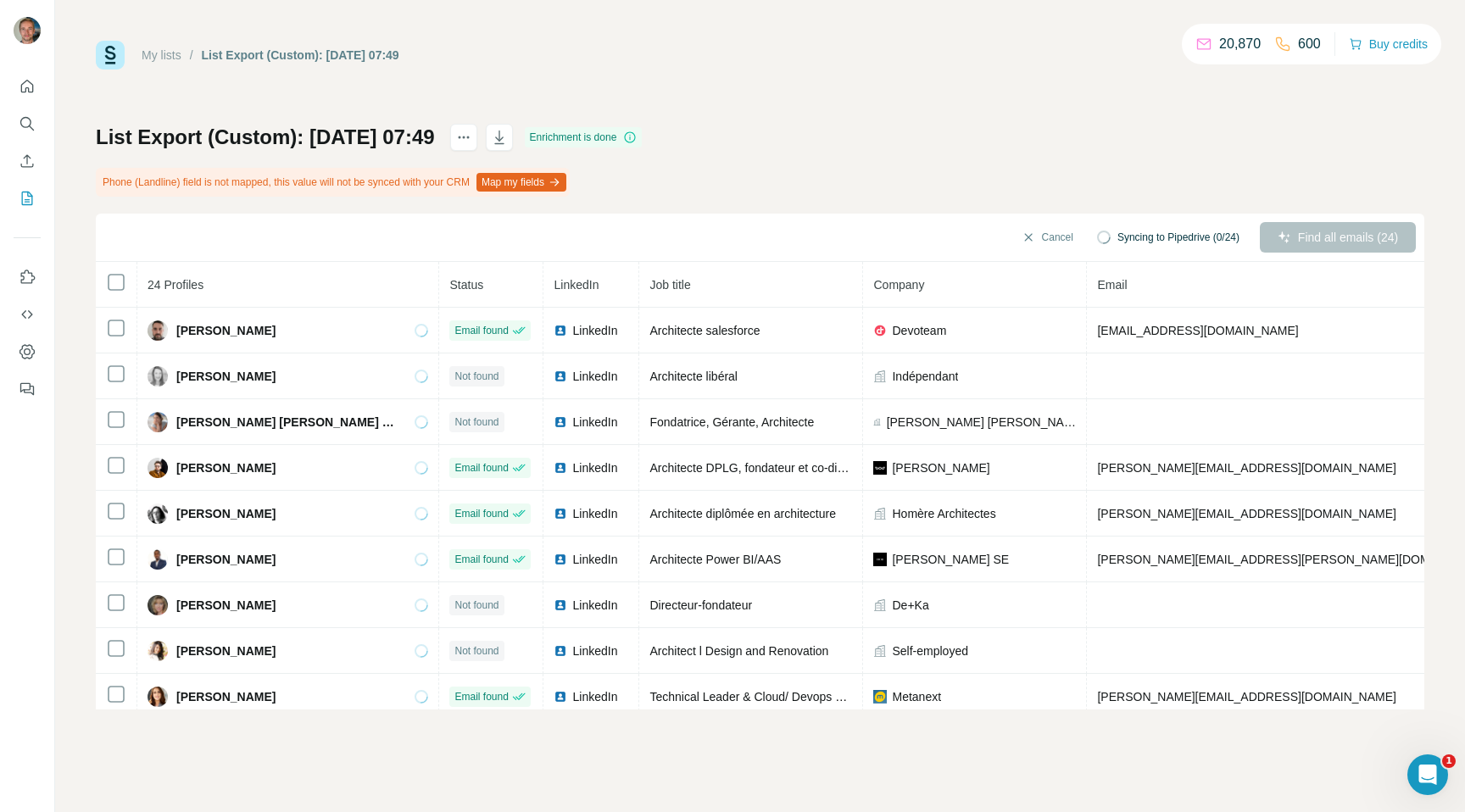
click at [36, 221] on div at bounding box center [27, 232] width 54 height 343
click at [27, 207] on button "My lists" at bounding box center [27, 198] width 27 height 31
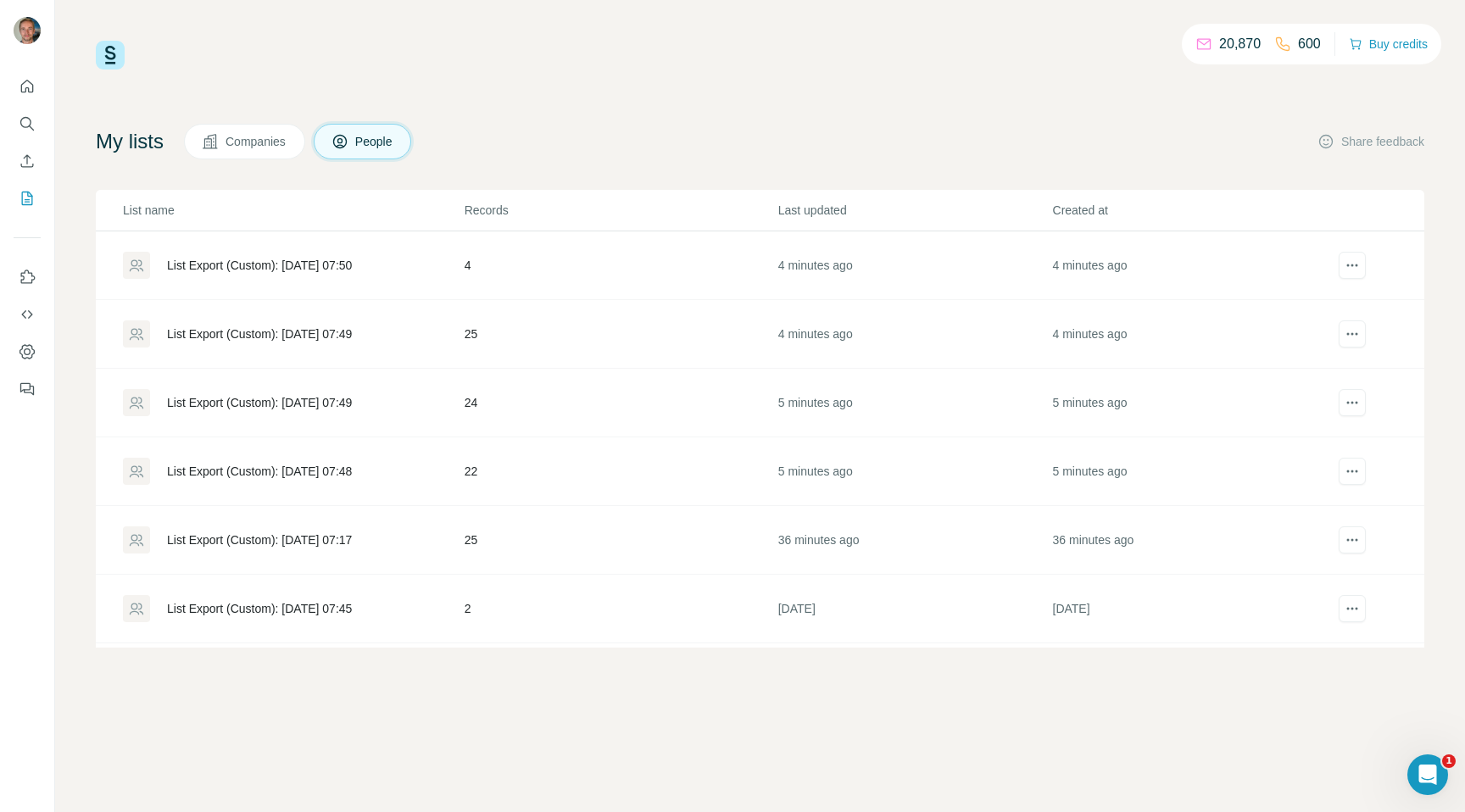
click at [369, 351] on td "List Export (Custom): [DATE] 07:49" at bounding box center [280, 333] width 368 height 68
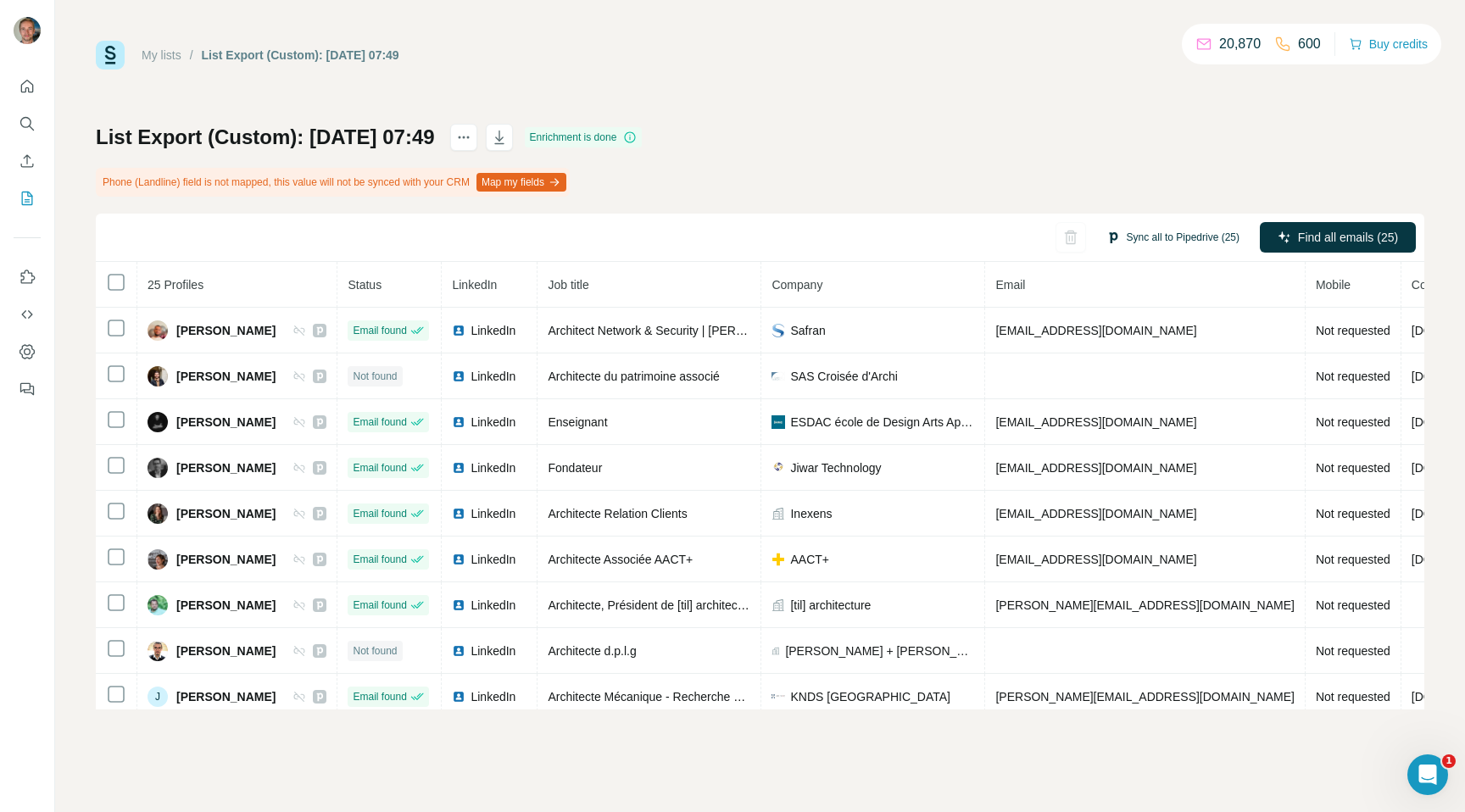
click at [1153, 238] on button "Sync all to Pipedrive (25)" at bounding box center [1172, 237] width 157 height 25
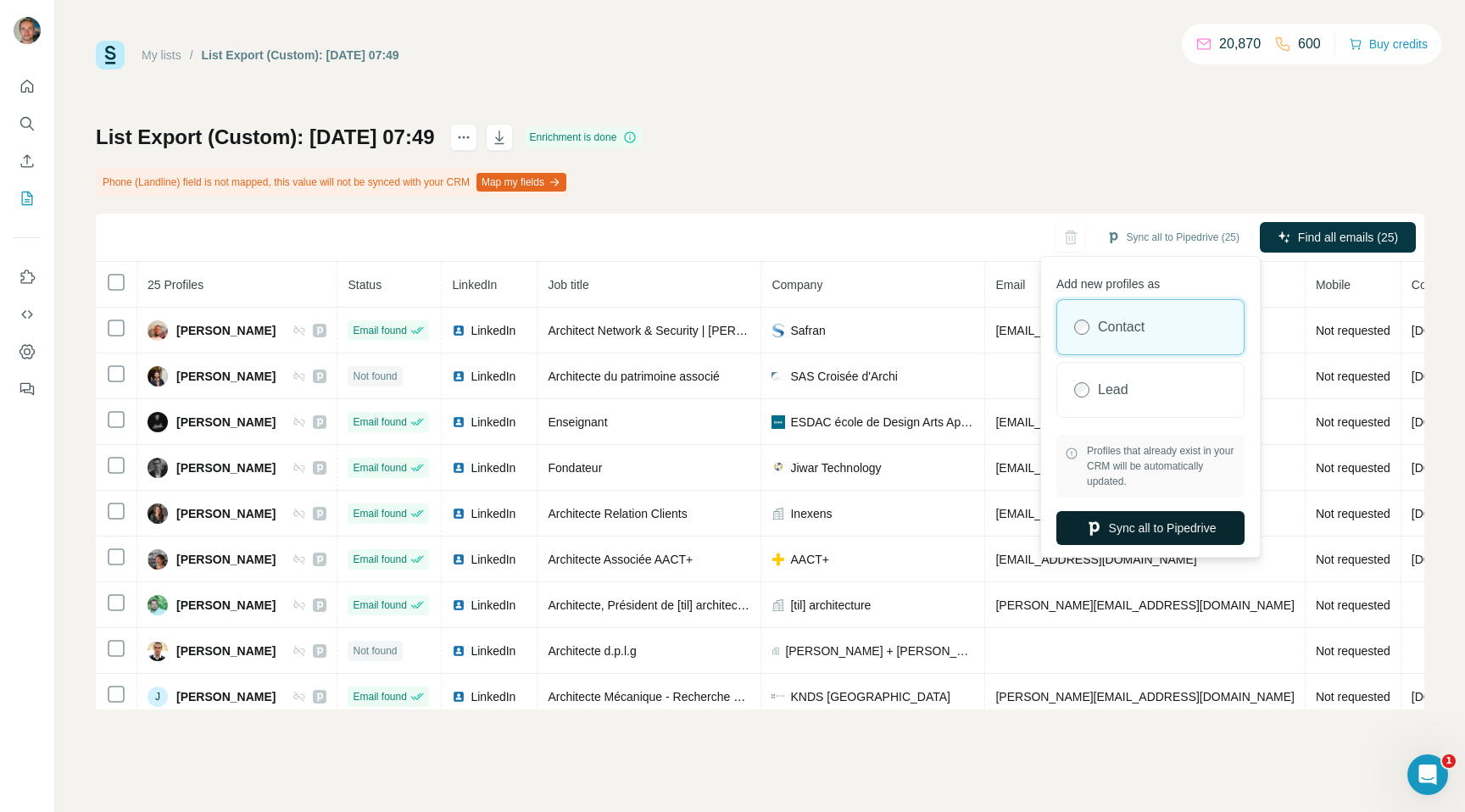
click at [1114, 516] on button "Sync all to Pipedrive" at bounding box center [1150, 527] width 188 height 34
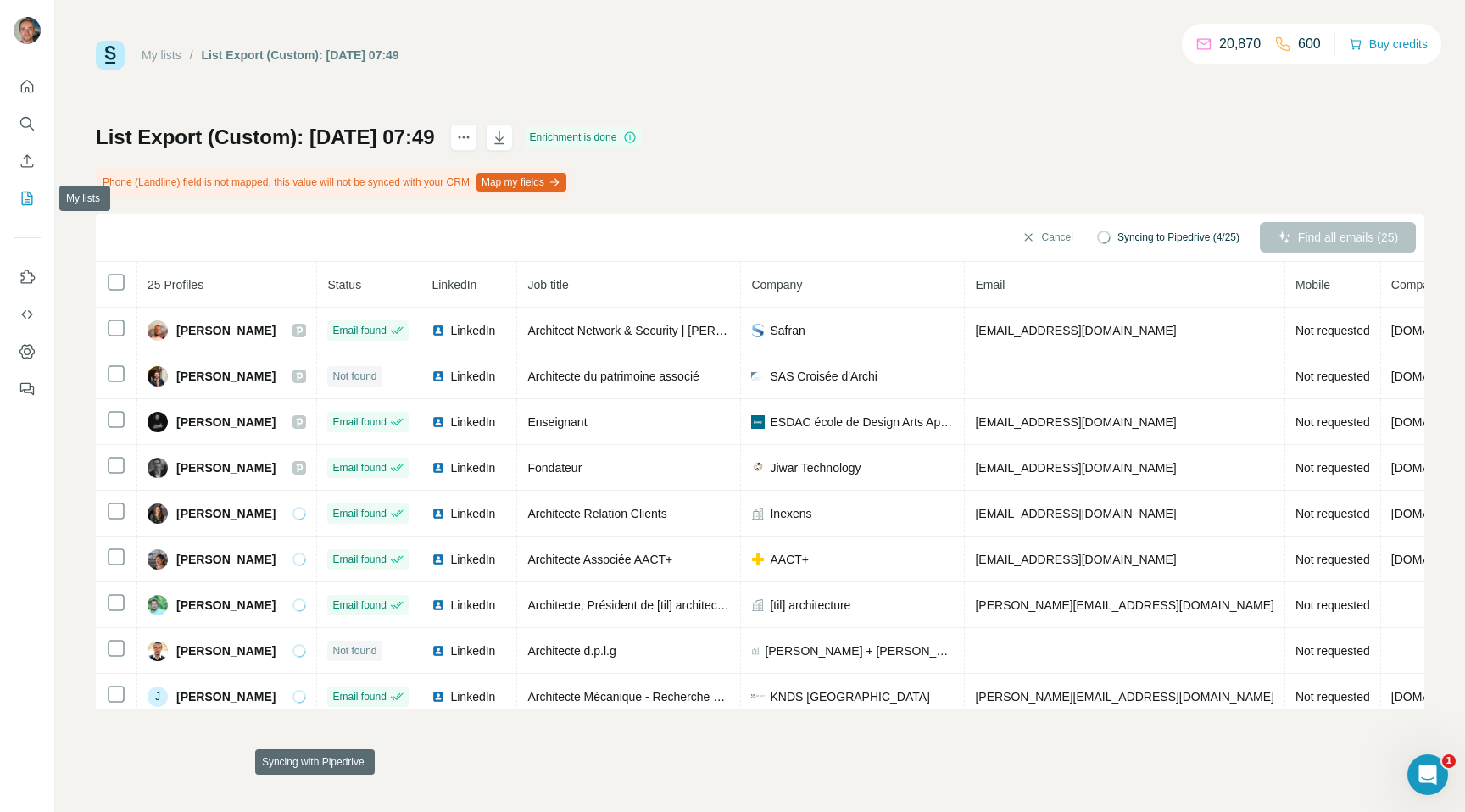
click at [20, 198] on icon "My lists" at bounding box center [27, 198] width 17 height 17
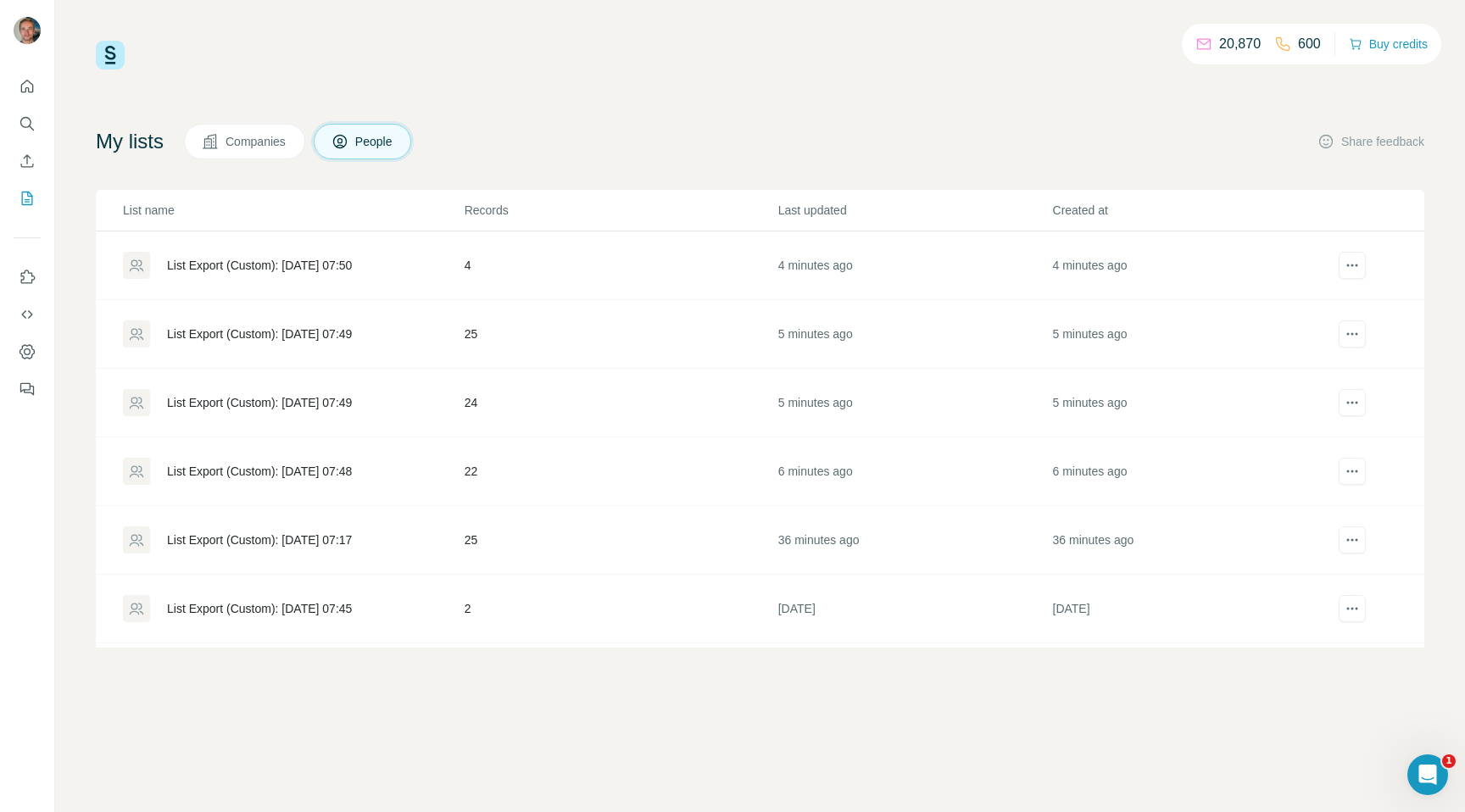
click at [328, 327] on div "List Export (Custom): [DATE] 07:49" at bounding box center [259, 334] width 185 height 17
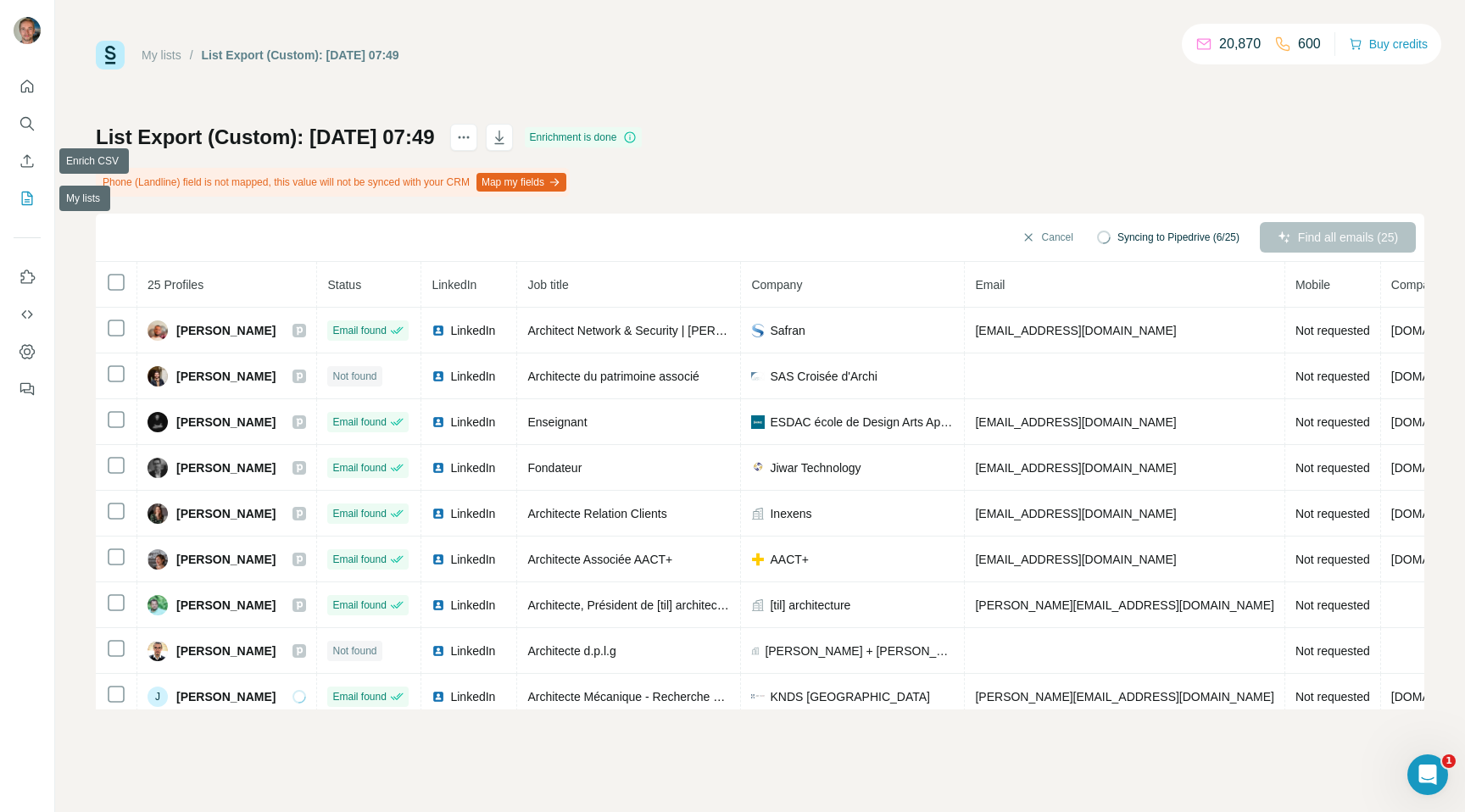
click at [25, 202] on icon "My lists" at bounding box center [27, 198] width 17 height 17
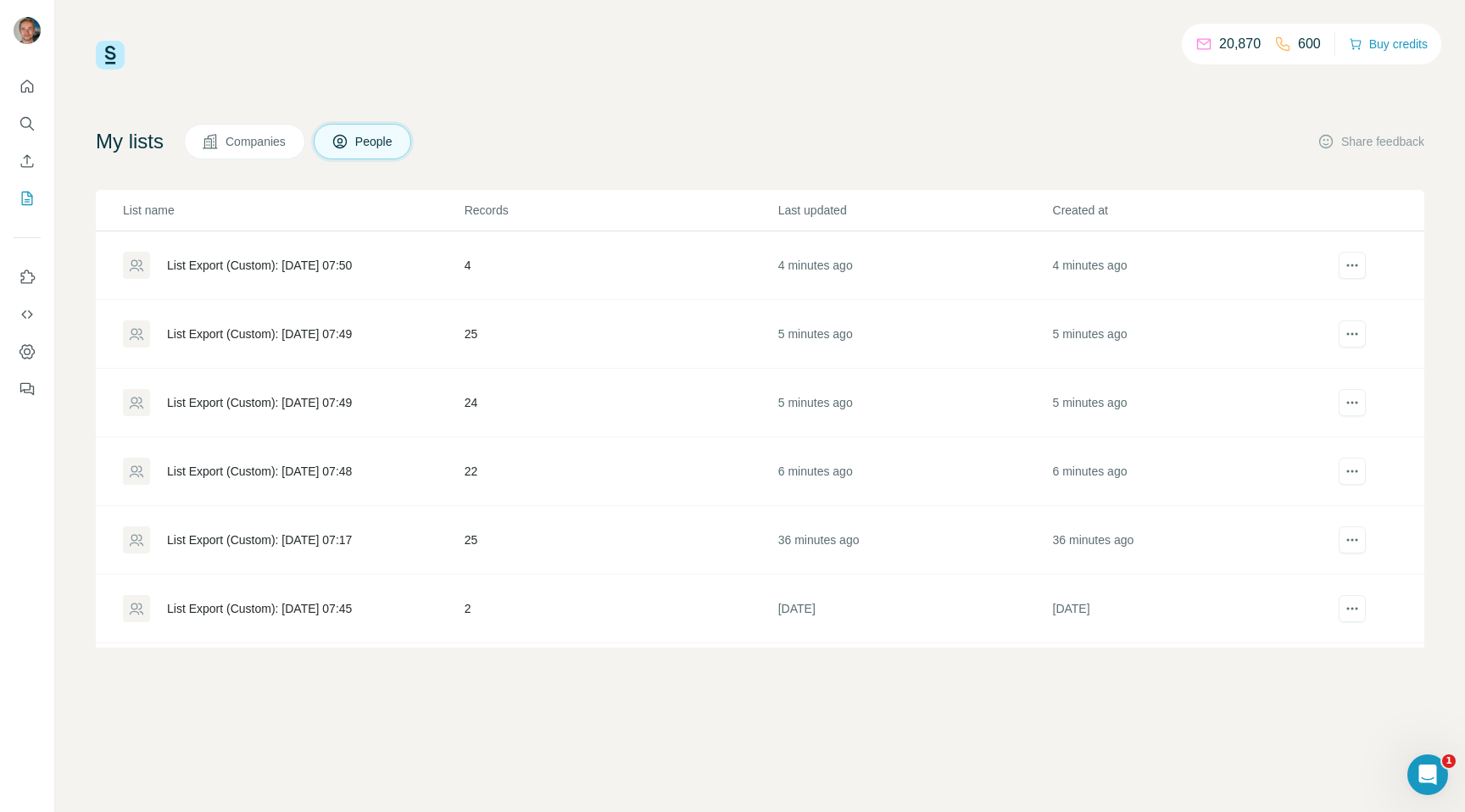
click at [280, 249] on td "List Export (Custom): [DATE] 07:50" at bounding box center [280, 265] width 368 height 68
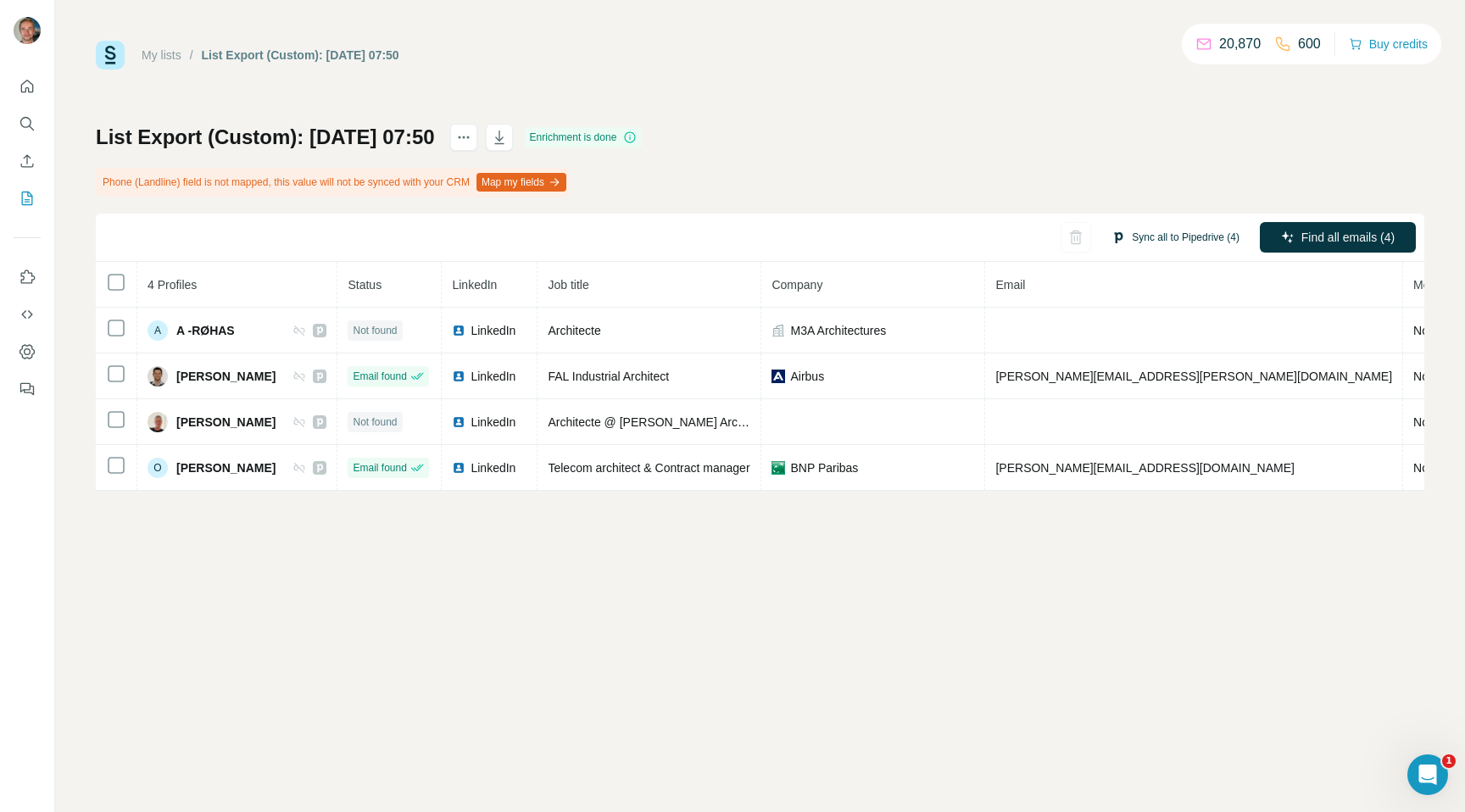
click at [1200, 240] on button "Sync all to Pipedrive (4)" at bounding box center [1175, 237] width 151 height 25
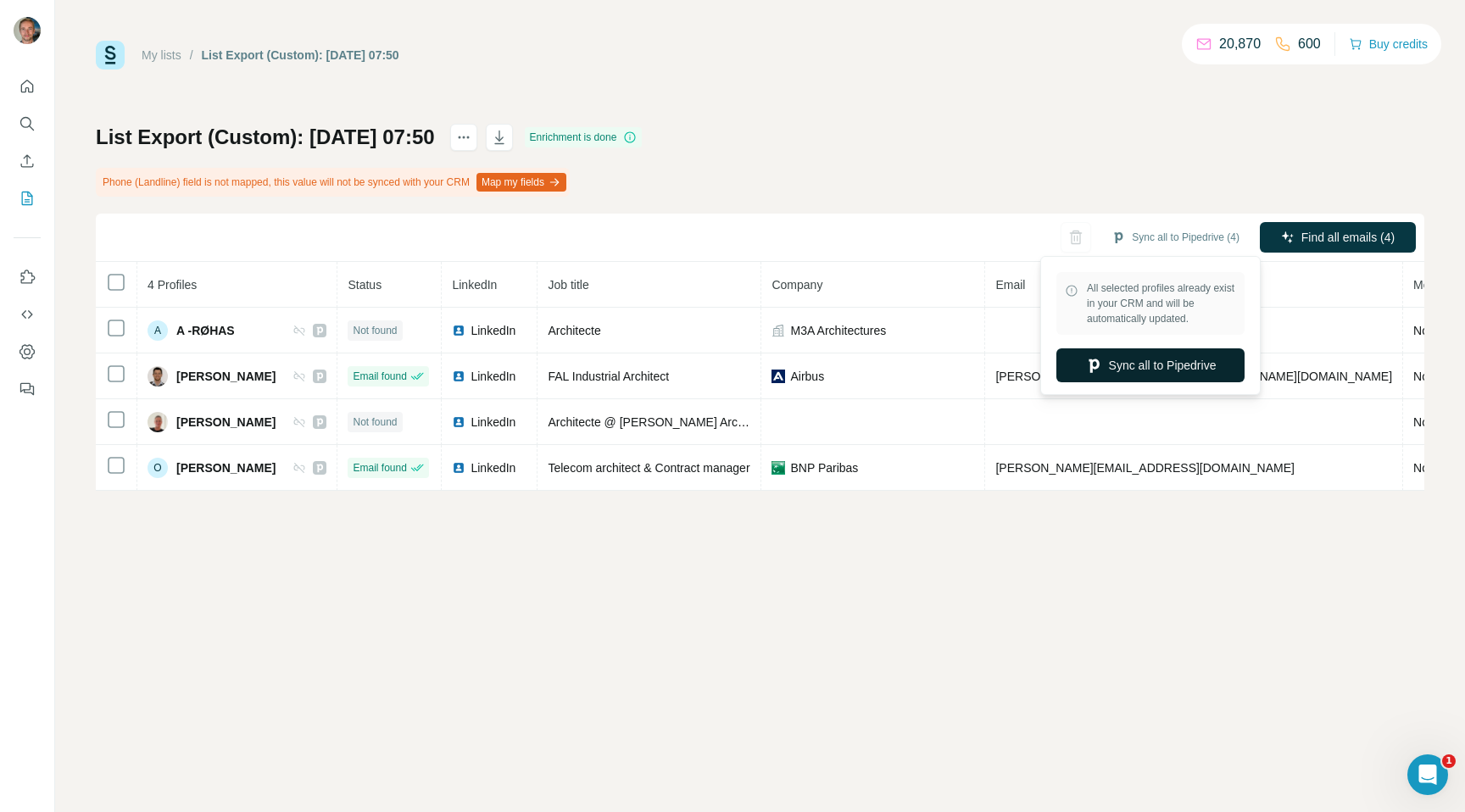
click at [1182, 357] on button "Sync all to Pipedrive" at bounding box center [1150, 364] width 188 height 34
